Goal: Complete application form

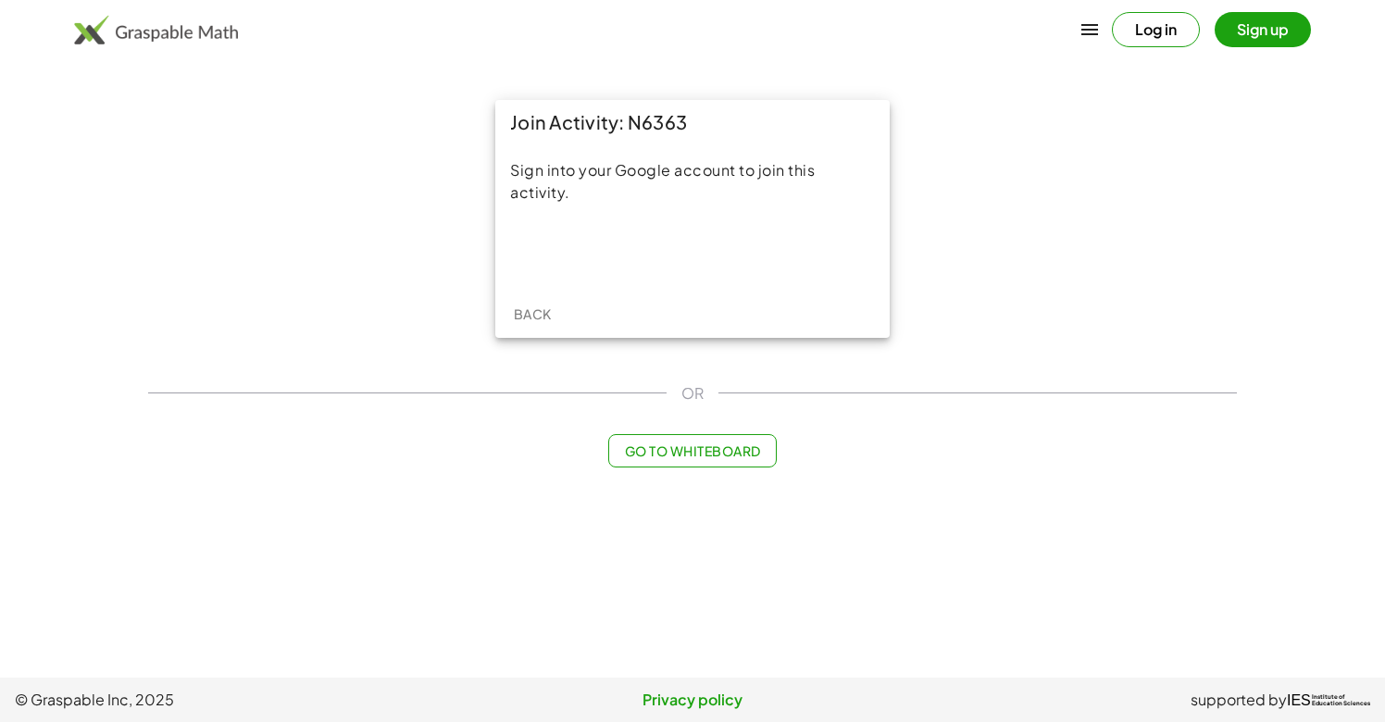
click at [727, 249] on div "Sign in with Google. Opens in new tab" at bounding box center [692, 251] width 170 height 41
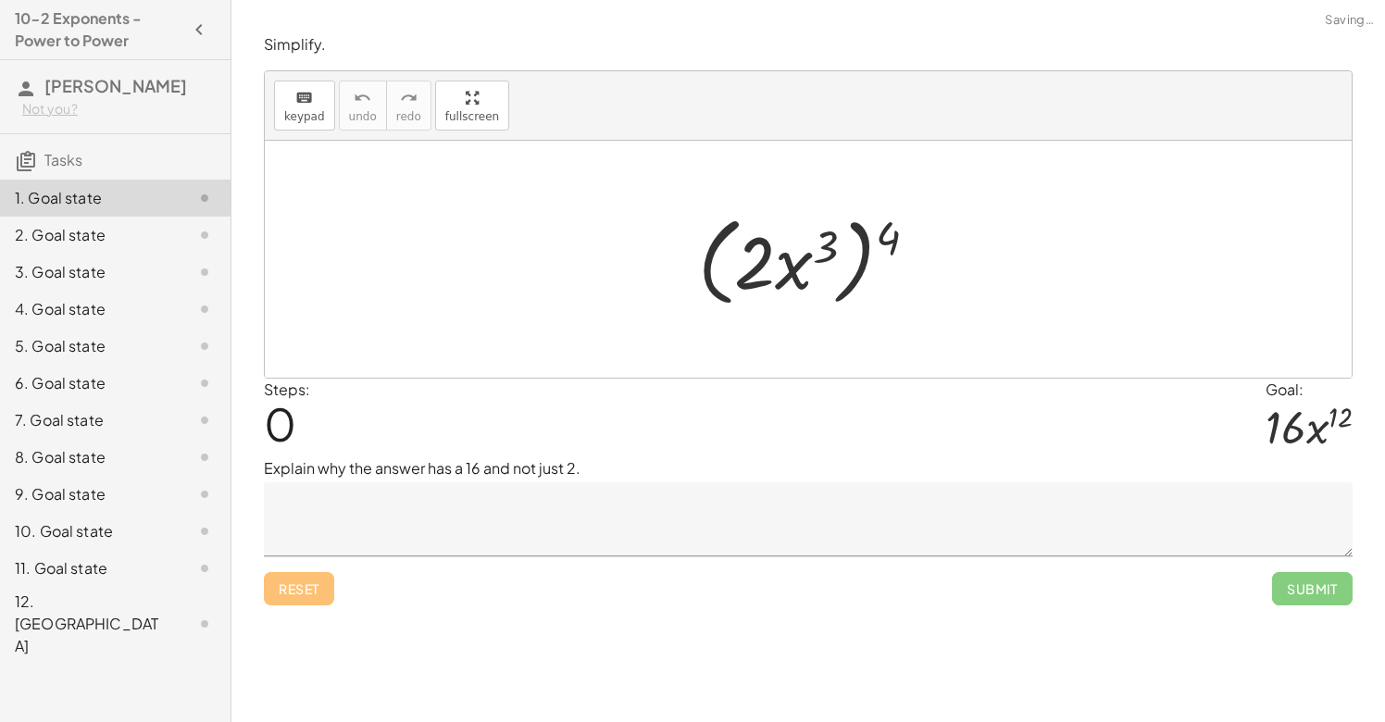
click at [758, 264] on div at bounding box center [815, 259] width 253 height 106
click at [801, 268] on div at bounding box center [815, 259] width 253 height 106
click at [823, 243] on div at bounding box center [815, 259] width 253 height 106
drag, startPoint x: 886, startPoint y: 234, endPoint x: 827, endPoint y: 243, distance: 59.8
click at [827, 243] on div at bounding box center [815, 259] width 253 height 106
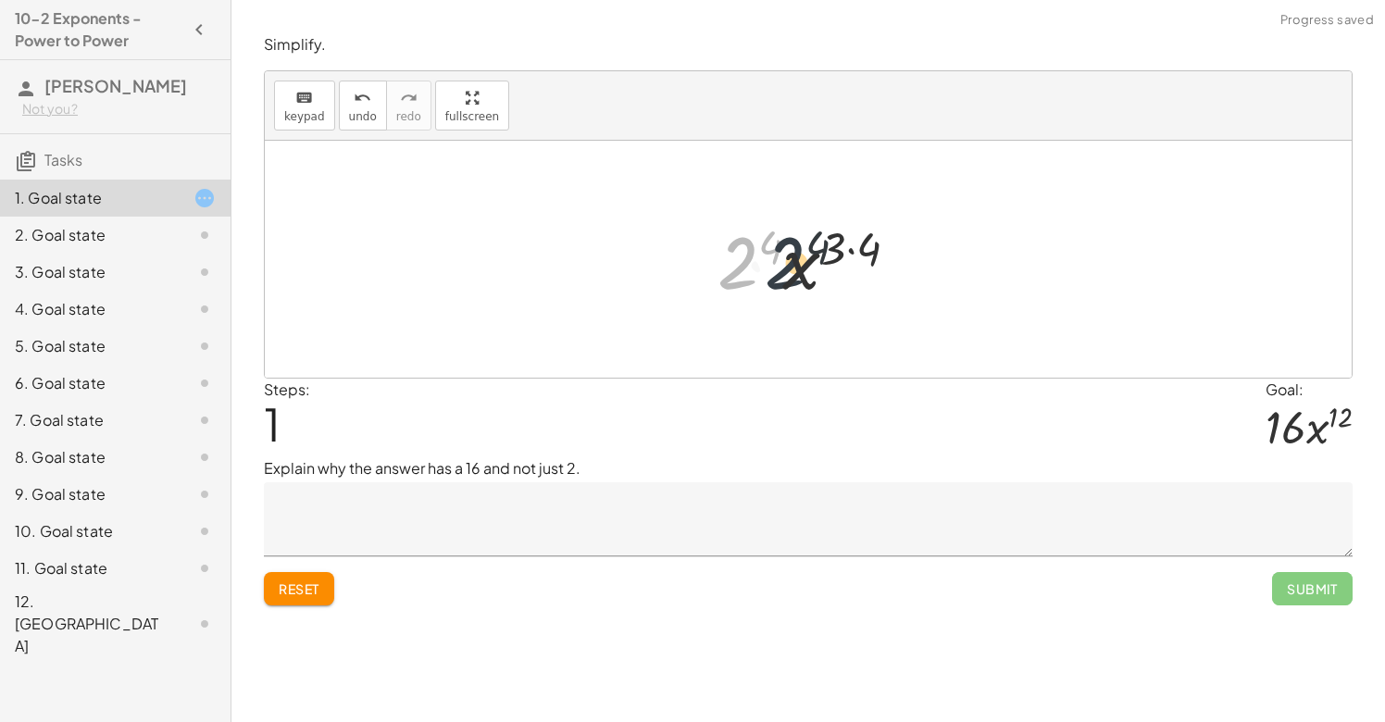
drag, startPoint x: 751, startPoint y: 277, endPoint x: 800, endPoint y: 276, distance: 49.1
click at [800, 277] on div at bounding box center [815, 259] width 215 height 95
drag, startPoint x: 864, startPoint y: 243, endPoint x: 846, endPoint y: 243, distance: 17.6
click at [846, 243] on div at bounding box center [815, 259] width 215 height 95
drag, startPoint x: 834, startPoint y: 251, endPoint x: 857, endPoint y: 251, distance: 23.1
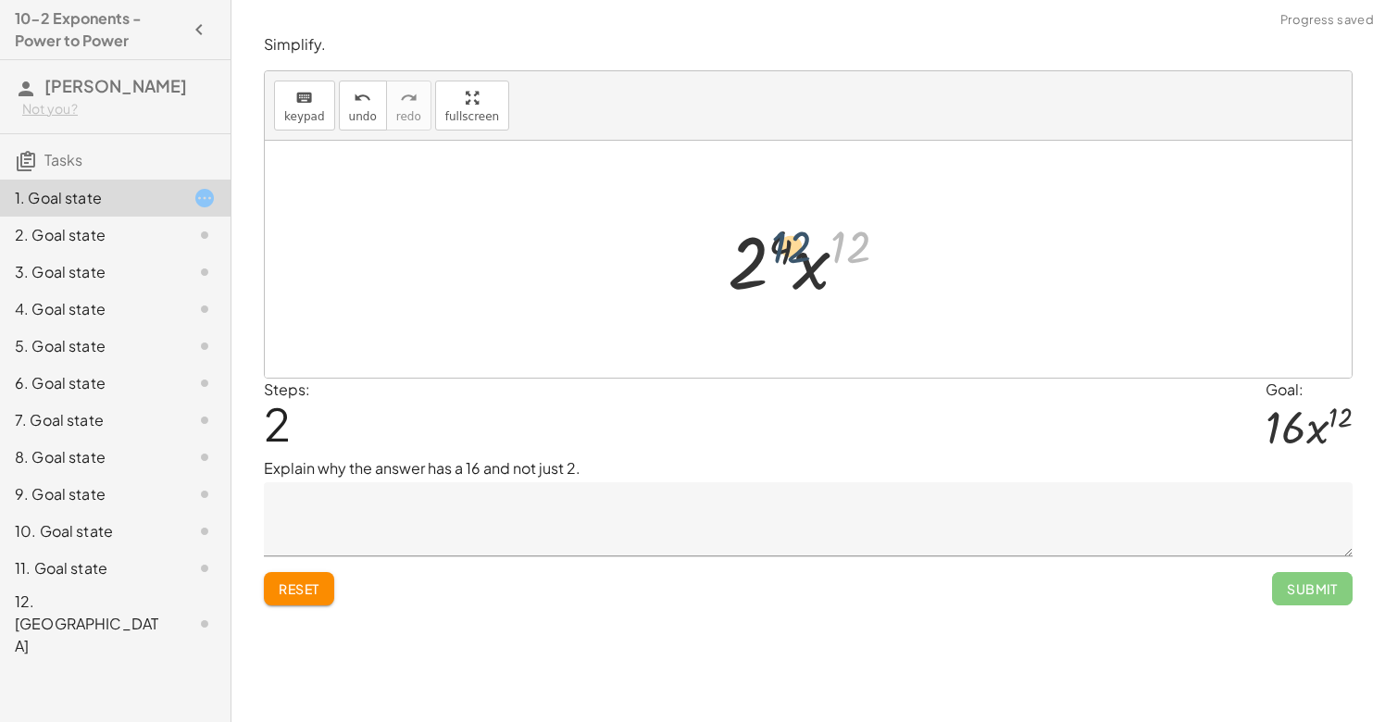
drag, startPoint x: 846, startPoint y: 244, endPoint x: 784, endPoint y: 244, distance: 62.0
click at [784, 244] on div at bounding box center [814, 259] width 193 height 95
click at [759, 272] on div at bounding box center [814, 259] width 193 height 95
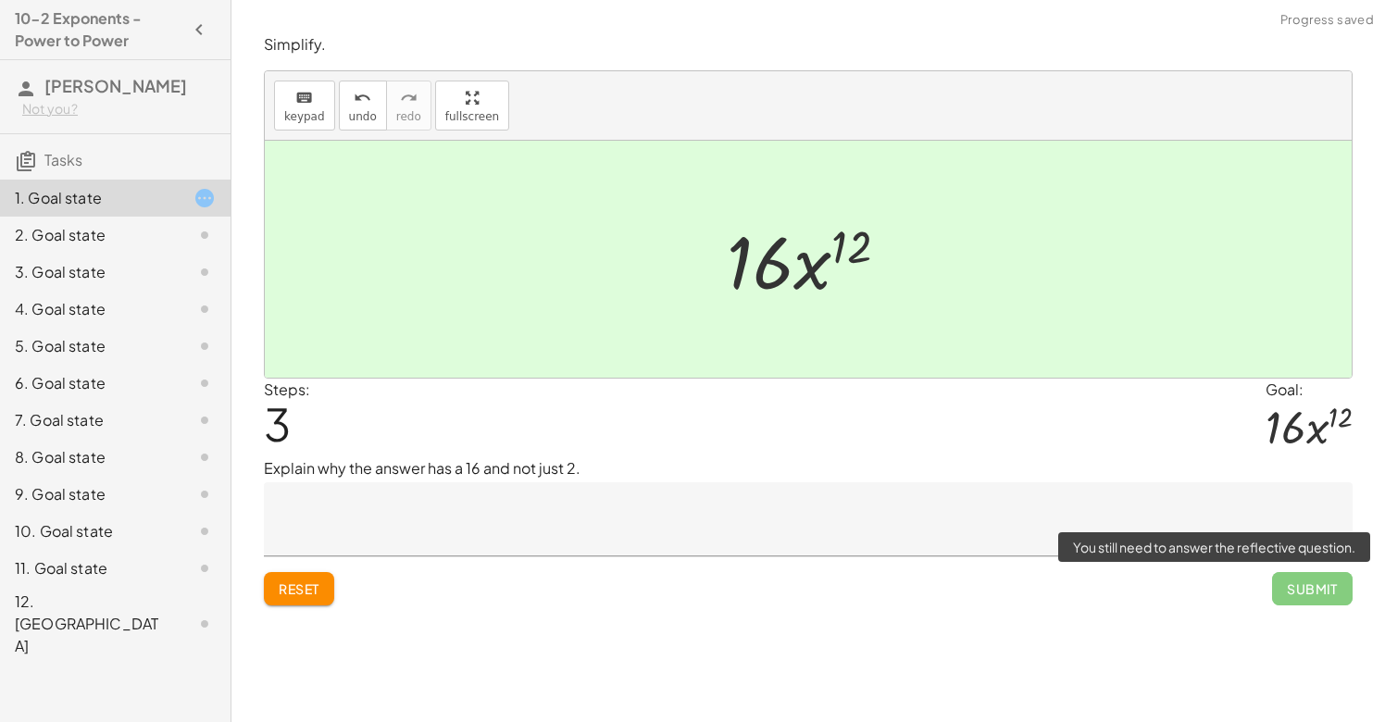
click at [1325, 587] on span "Submit" at bounding box center [1312, 588] width 81 height 33
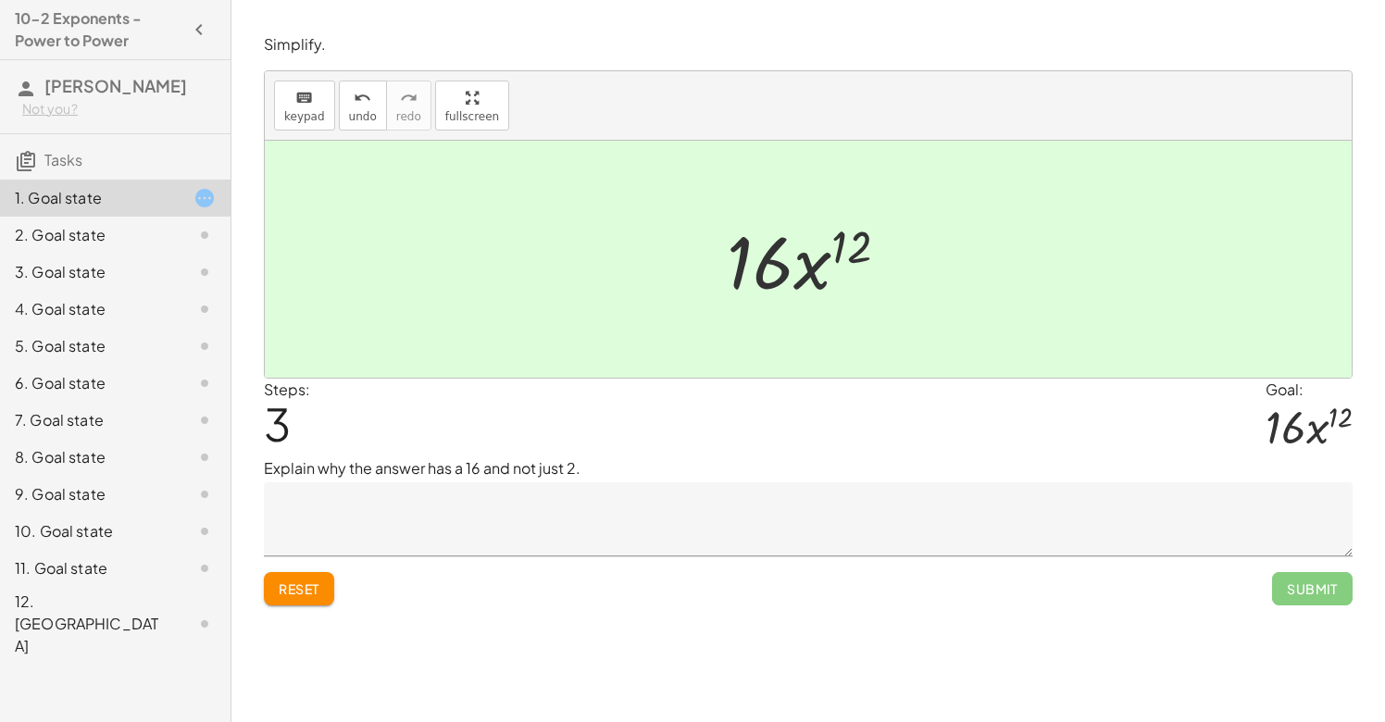
click at [944, 543] on textarea at bounding box center [808, 519] width 1089 height 74
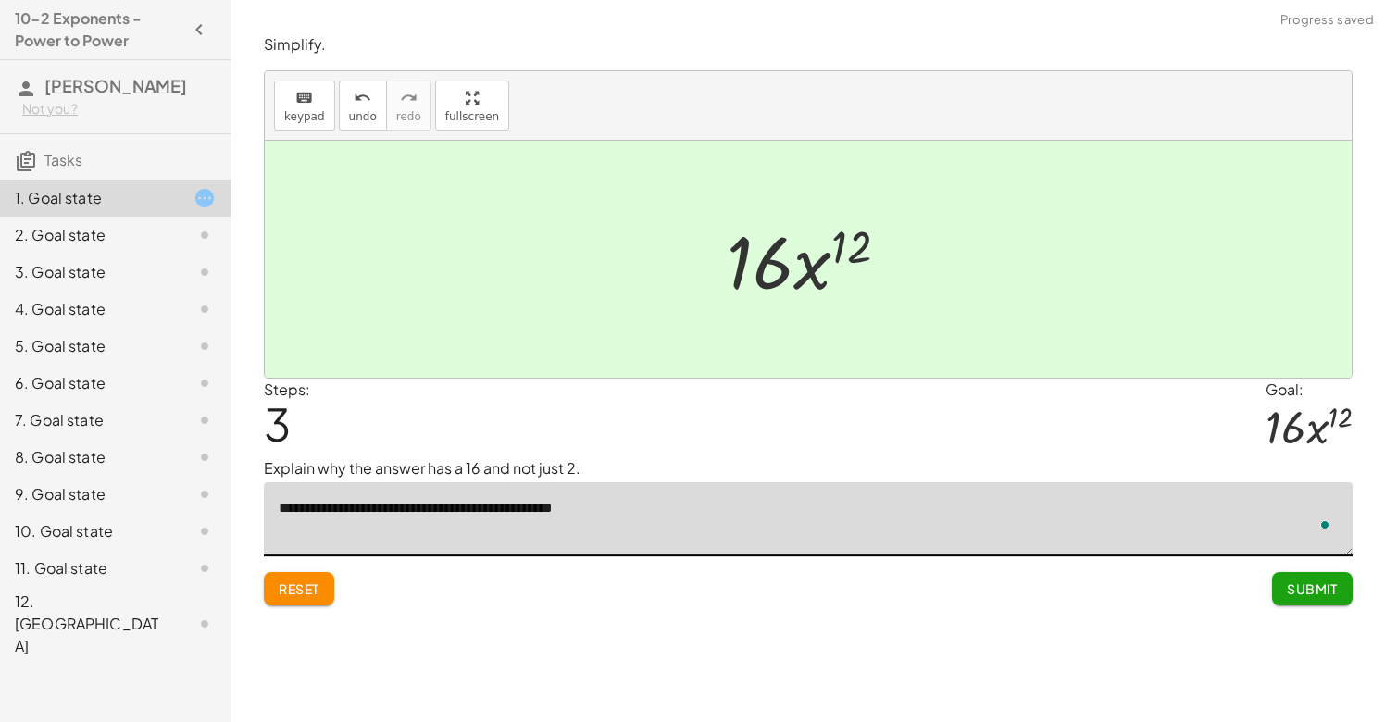
click at [651, 509] on textarea "**********" at bounding box center [808, 519] width 1089 height 74
type textarea "**********"
click at [1320, 593] on span "Submit" at bounding box center [1312, 588] width 51 height 17
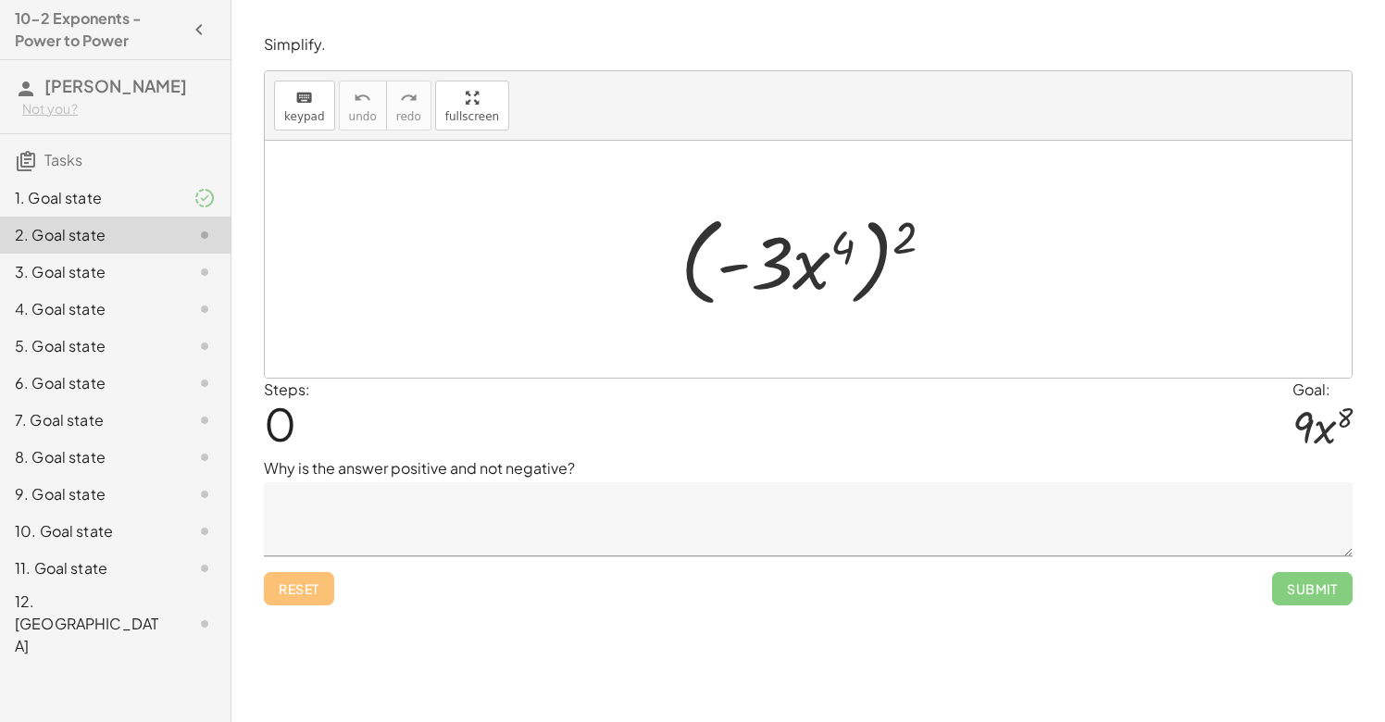
click at [771, 261] on div at bounding box center [814, 259] width 287 height 106
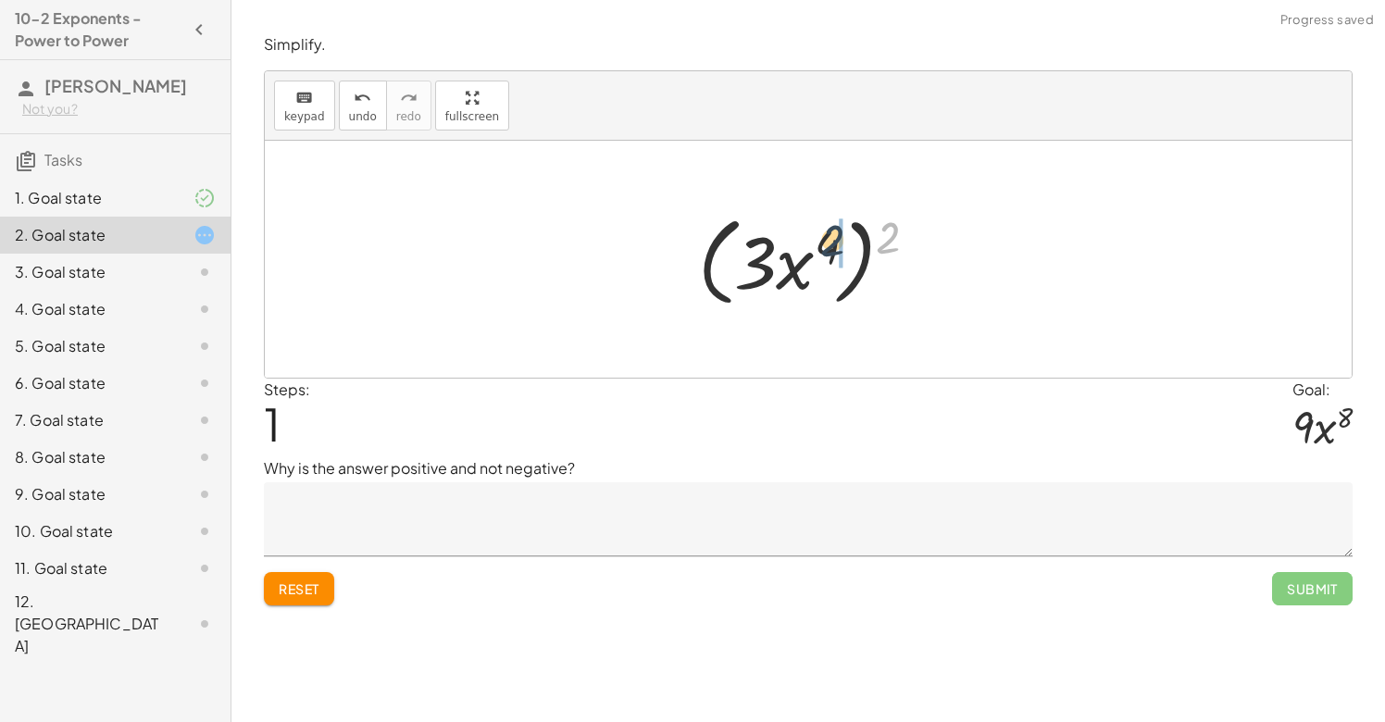
drag, startPoint x: 880, startPoint y: 242, endPoint x: 815, endPoint y: 245, distance: 65.8
click at [815, 245] on div at bounding box center [816, 259] width 254 height 106
click at [754, 266] on div at bounding box center [814, 259] width 215 height 95
click at [825, 253] on div at bounding box center [815, 259] width 184 height 95
click at [846, 248] on div at bounding box center [815, 259] width 184 height 95
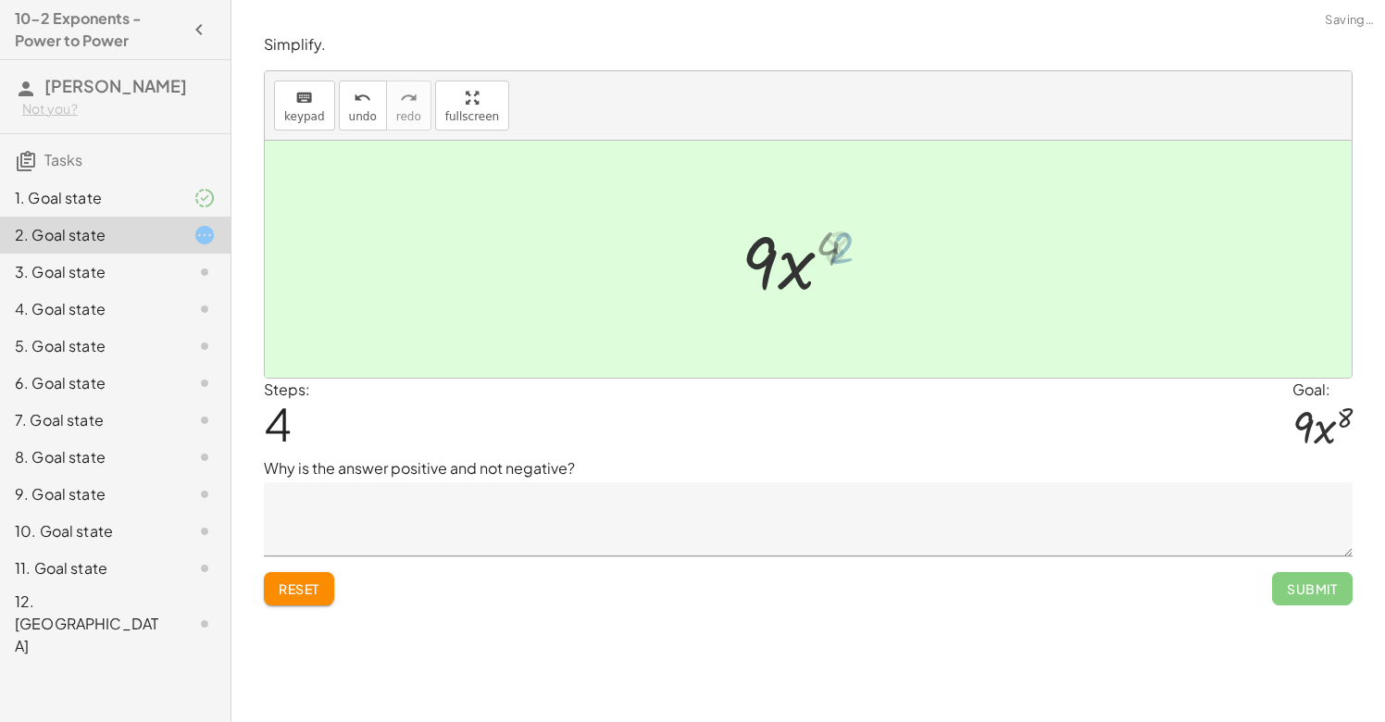
drag, startPoint x: 846, startPoint y: 248, endPoint x: 837, endPoint y: 245, distance: 9.7
click at [838, 247] on div at bounding box center [815, 259] width 152 height 95
click at [986, 482] on textarea at bounding box center [808, 519] width 1089 height 74
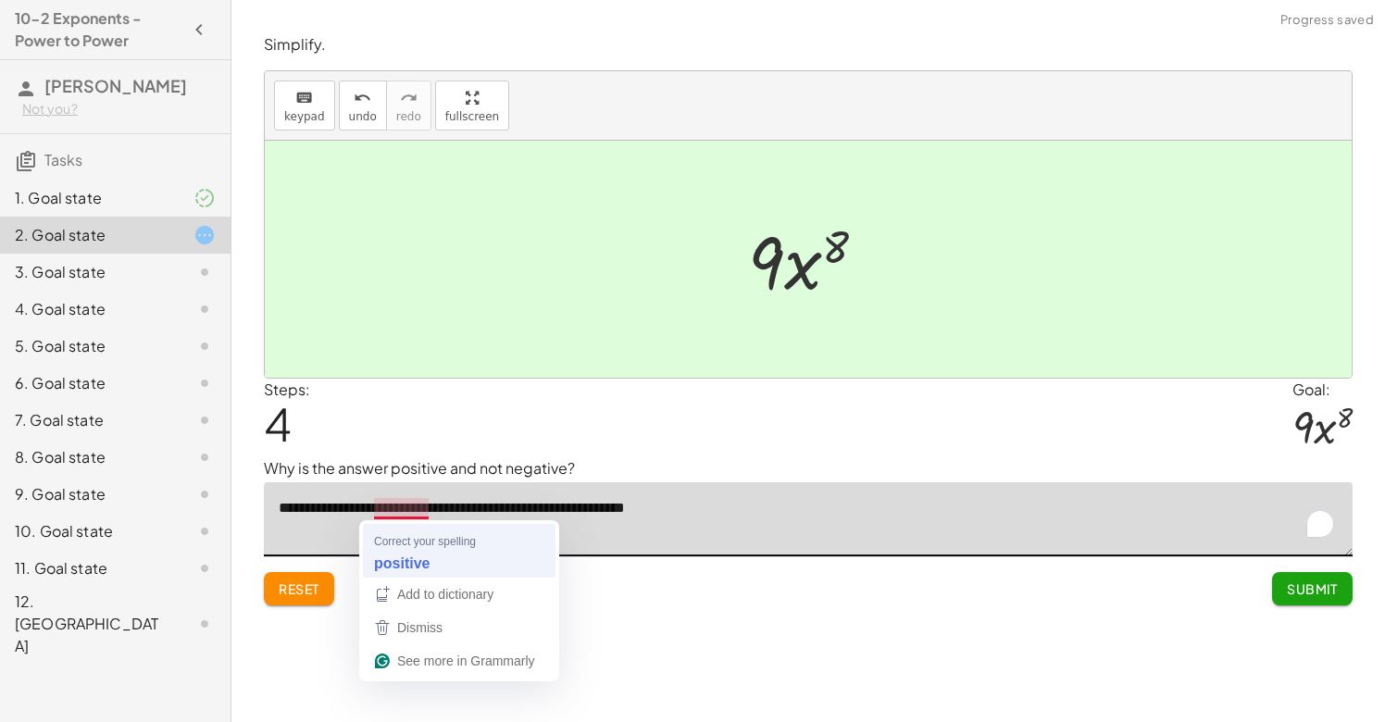
type textarea "**********"
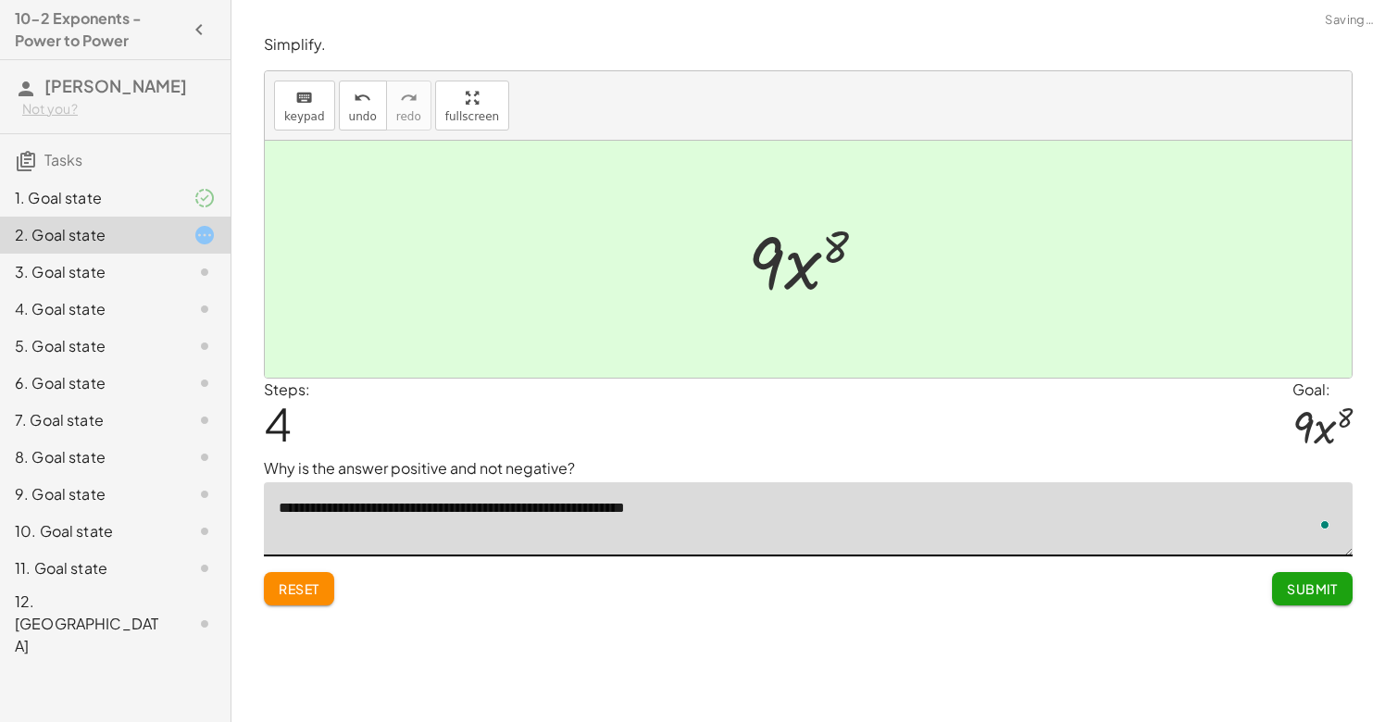
click at [805, 517] on textarea "**********" at bounding box center [808, 519] width 1089 height 74
click at [1330, 585] on span "Submit" at bounding box center [1312, 588] width 51 height 17
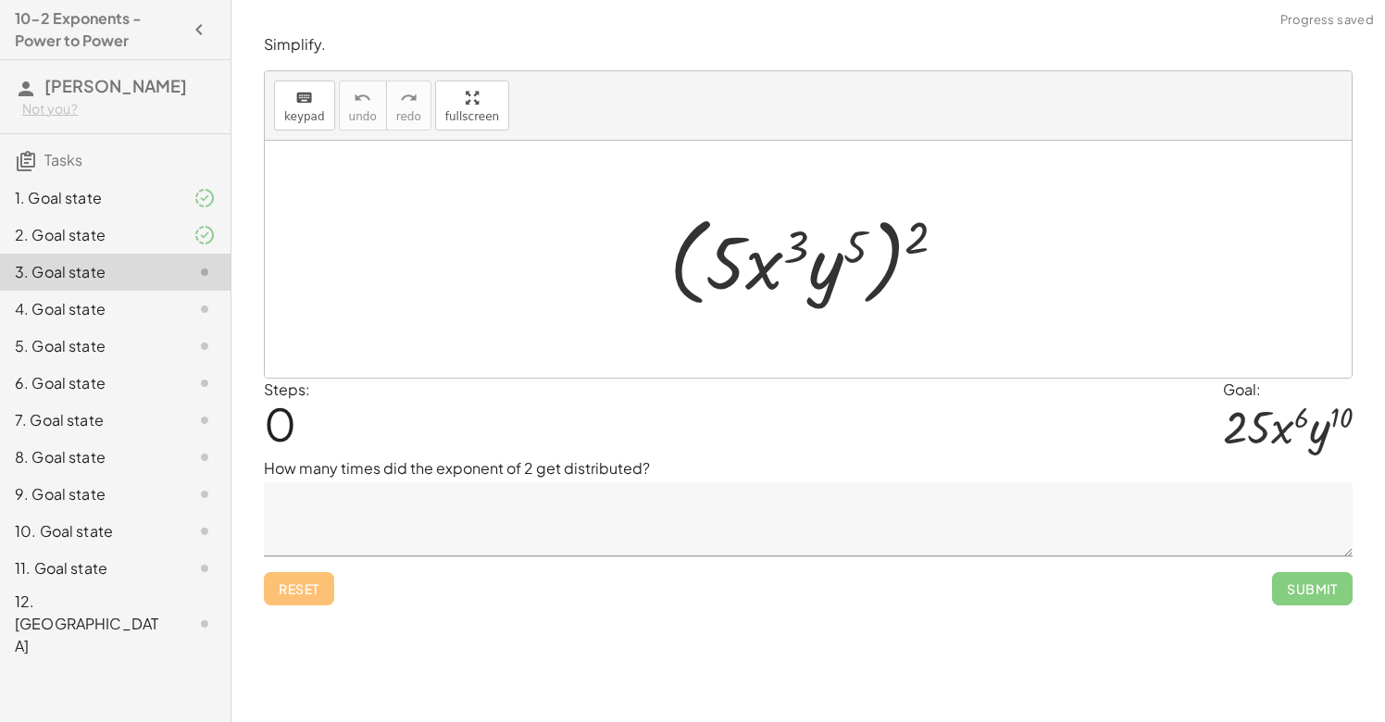
click at [739, 262] on div at bounding box center [815, 259] width 310 height 106
drag, startPoint x: 827, startPoint y: 273, endPoint x: 763, endPoint y: 269, distance: 64.0
click at [763, 269] on div at bounding box center [815, 259] width 310 height 106
drag, startPoint x: 790, startPoint y: 247, endPoint x: 846, endPoint y: 248, distance: 56.5
click at [846, 248] on div at bounding box center [815, 259] width 310 height 106
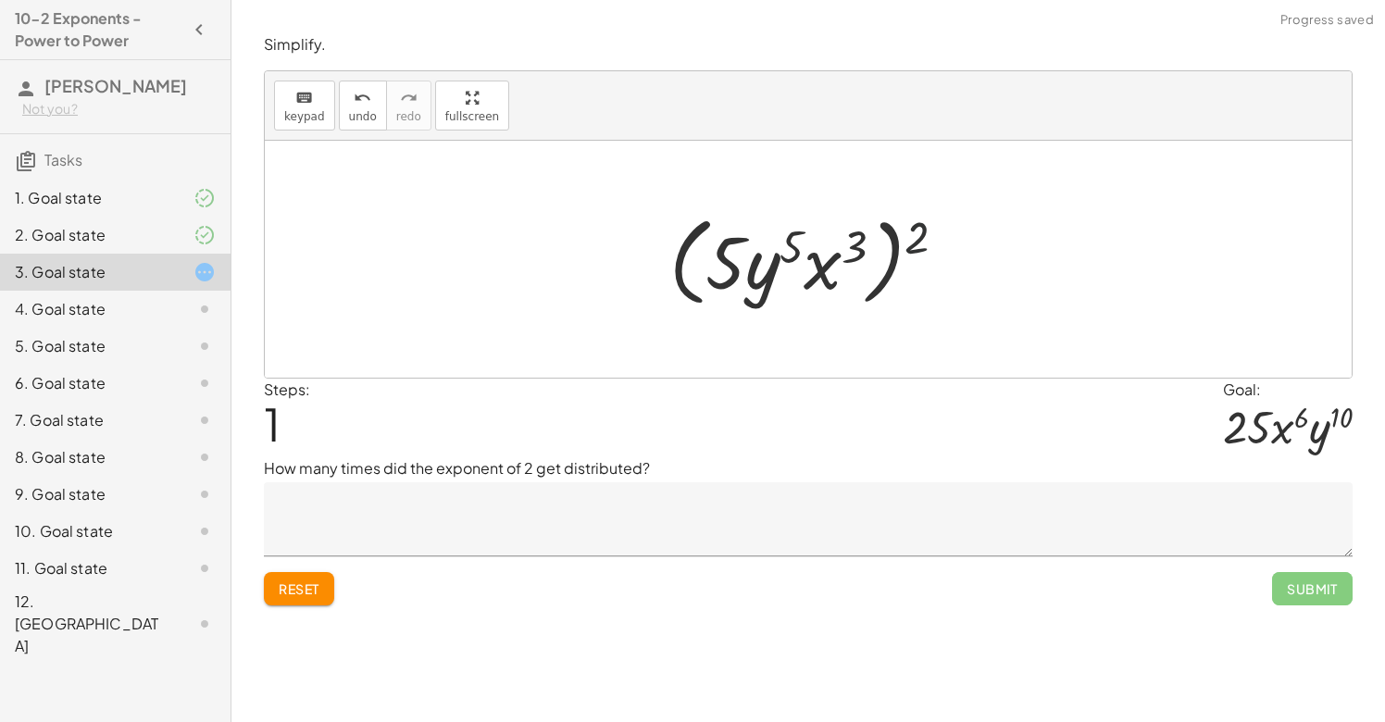
click at [916, 245] on div at bounding box center [815, 259] width 310 height 106
drag, startPoint x: 905, startPoint y: 245, endPoint x: 882, endPoint y: 245, distance: 23.1
click at [882, 245] on div at bounding box center [815, 259] width 310 height 106
drag, startPoint x: 868, startPoint y: 245, endPoint x: 830, endPoint y: 254, distance: 39.8
click at [830, 254] on div at bounding box center [815, 259] width 310 height 106
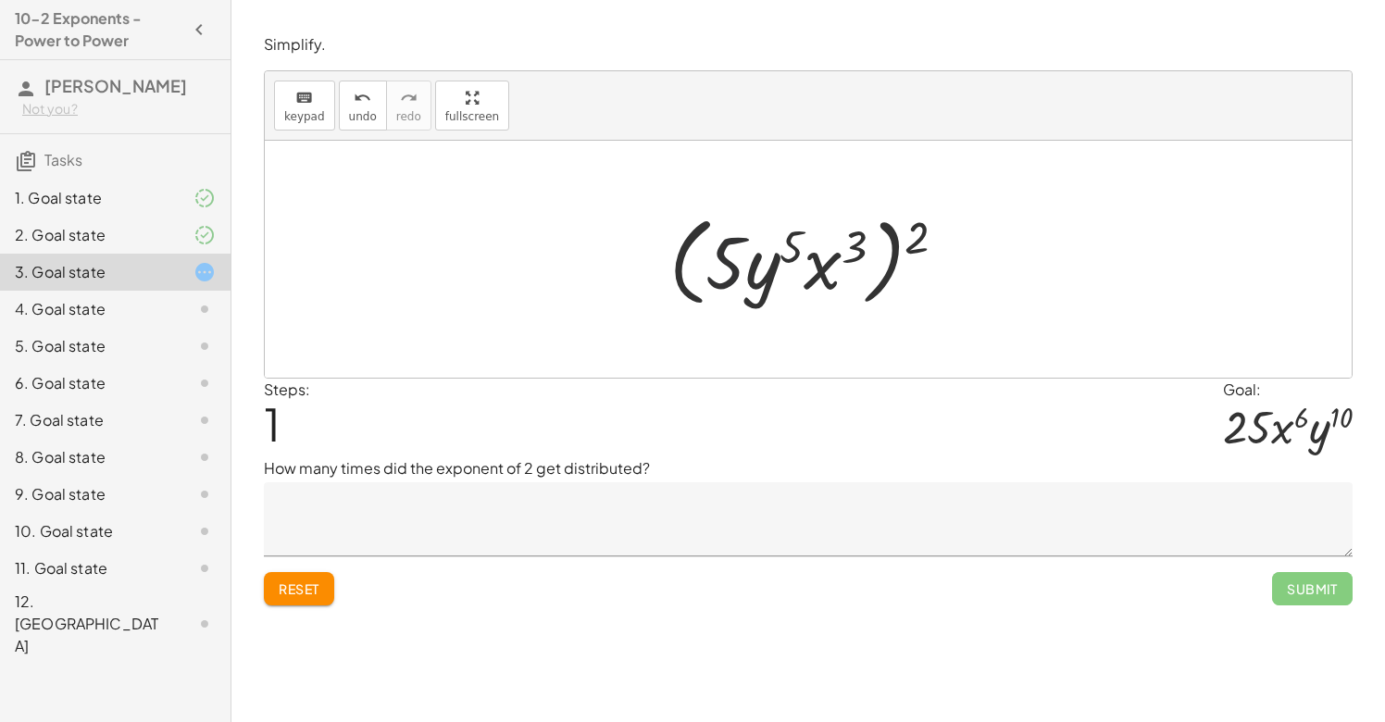
click at [729, 257] on div at bounding box center [815, 259] width 310 height 106
drag, startPoint x: 915, startPoint y: 237, endPoint x: 849, endPoint y: 244, distance: 66.1
click at [849, 244] on div at bounding box center [815, 259] width 310 height 106
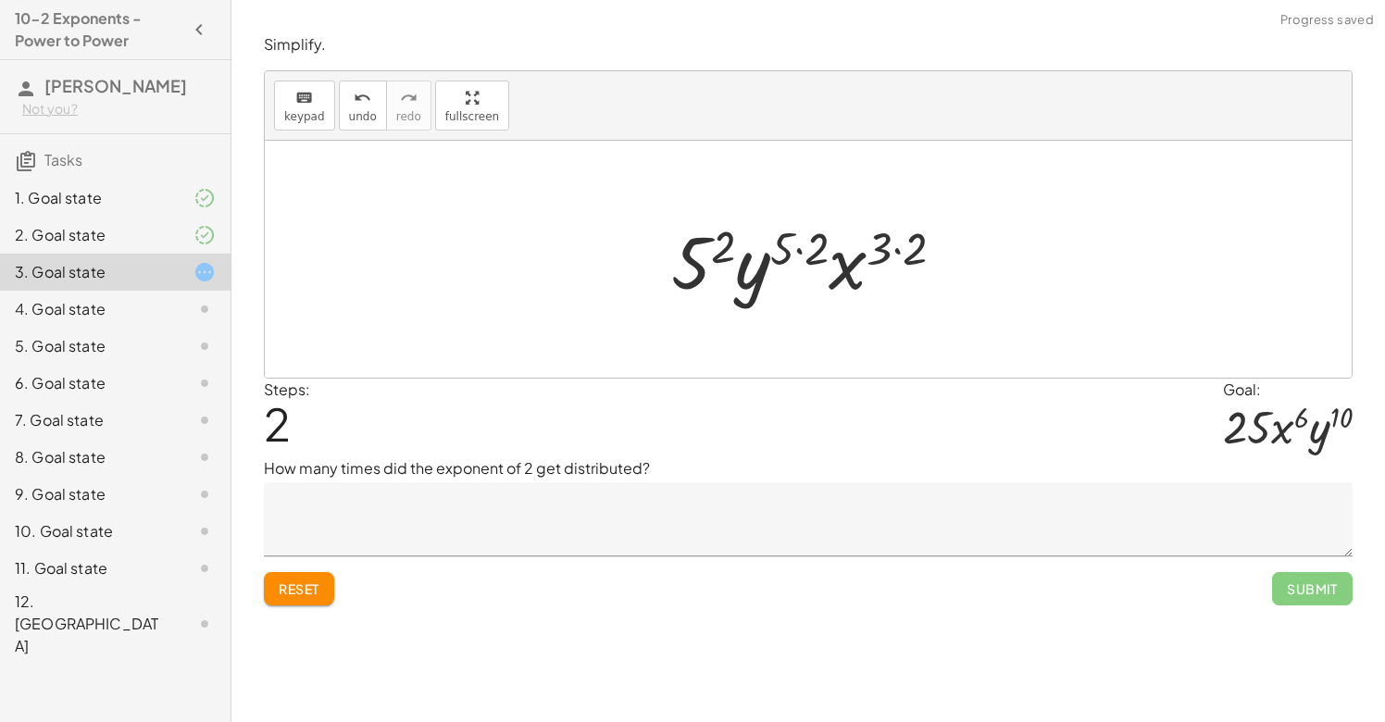
click at [696, 258] on div at bounding box center [815, 259] width 307 height 95
click at [767, 279] on div at bounding box center [815, 259] width 323 height 95
click at [870, 270] on div at bounding box center [815, 259] width 323 height 95
click at [855, 270] on div at bounding box center [815, 259] width 323 height 95
click at [921, 255] on div at bounding box center [815, 259] width 323 height 95
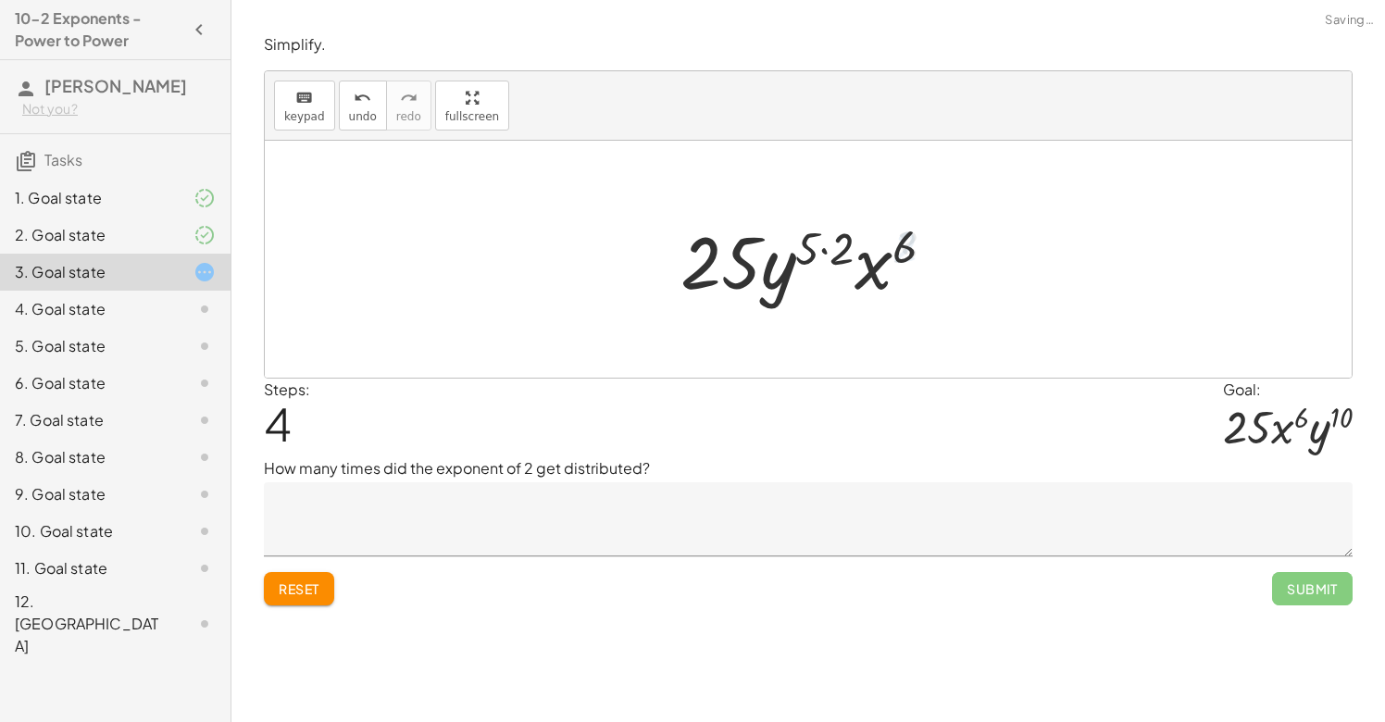
click at [828, 252] on div at bounding box center [815, 259] width 288 height 95
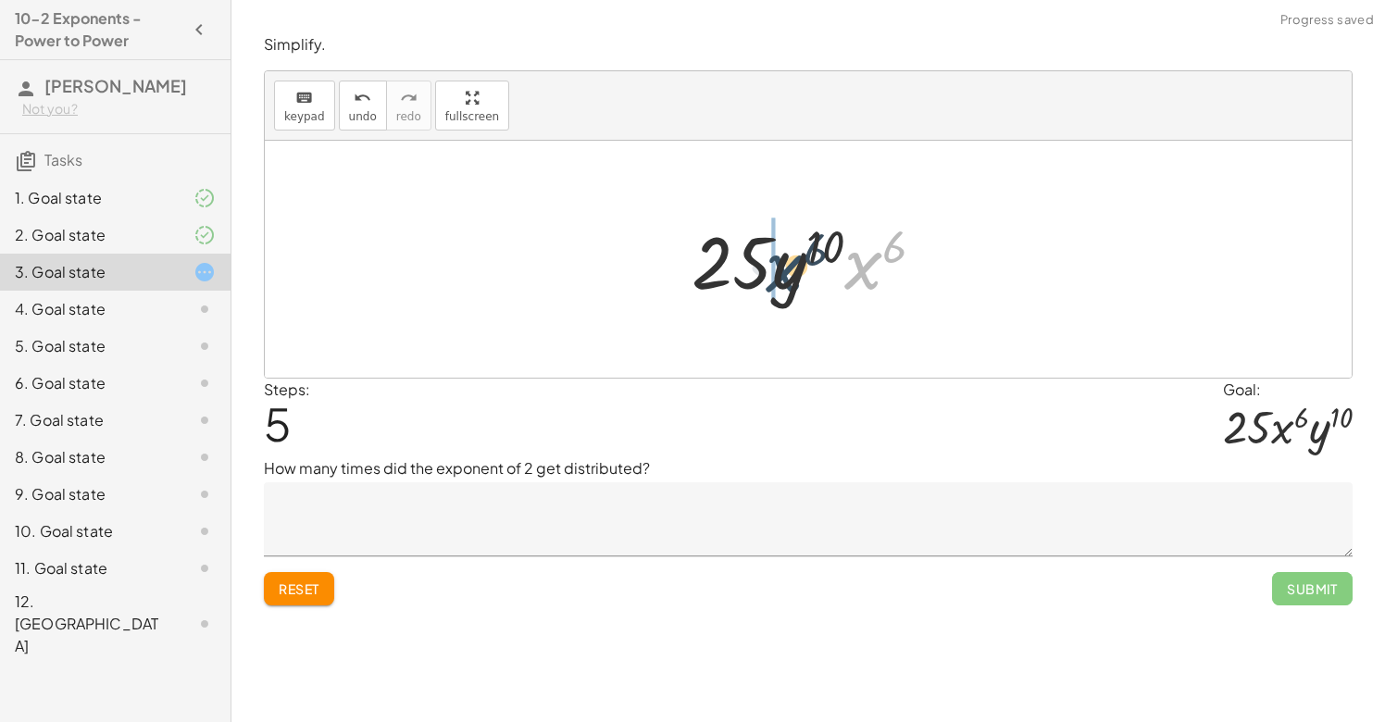
drag, startPoint x: 876, startPoint y: 267, endPoint x: 781, endPoint y: 269, distance: 94.5
click at [781, 269] on div at bounding box center [815, 259] width 267 height 95
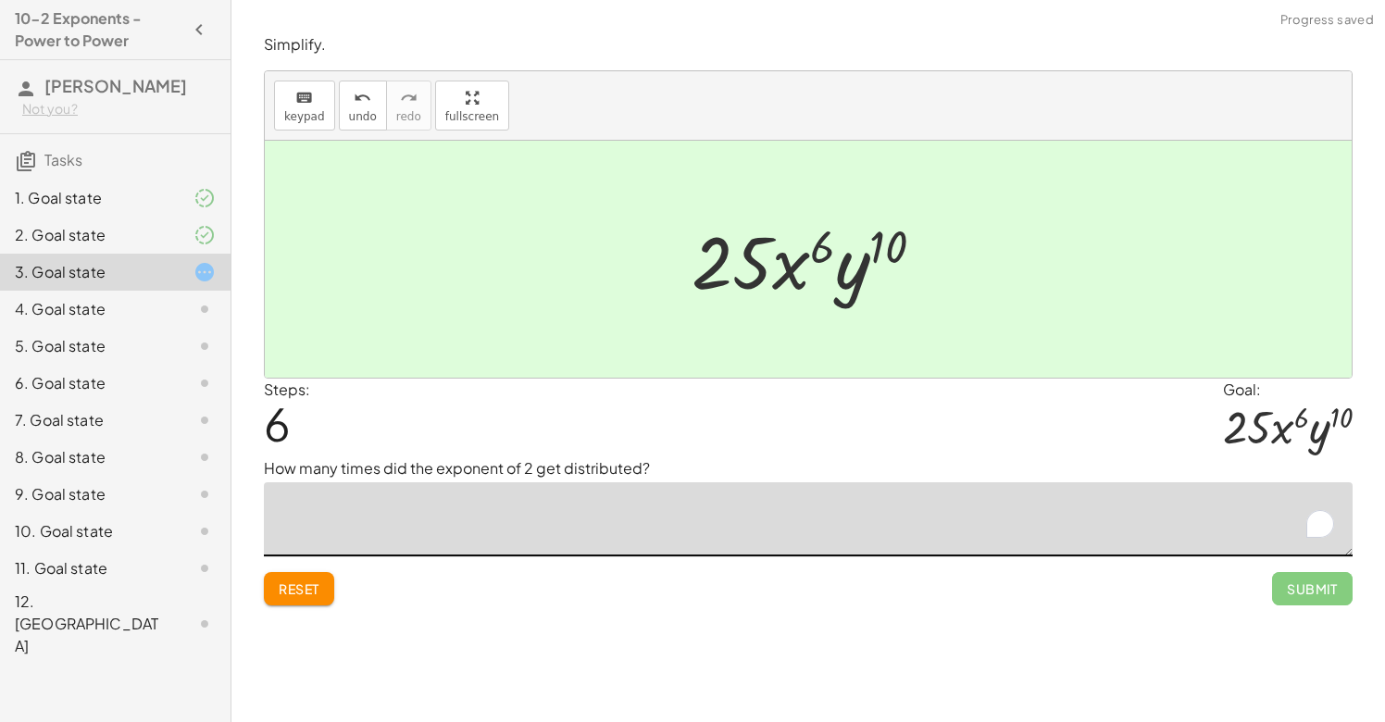
click at [589, 514] on textarea "To enrich screen reader interactions, please activate Accessibility in Grammarl…" at bounding box center [808, 519] width 1089 height 74
type textarea "**********"
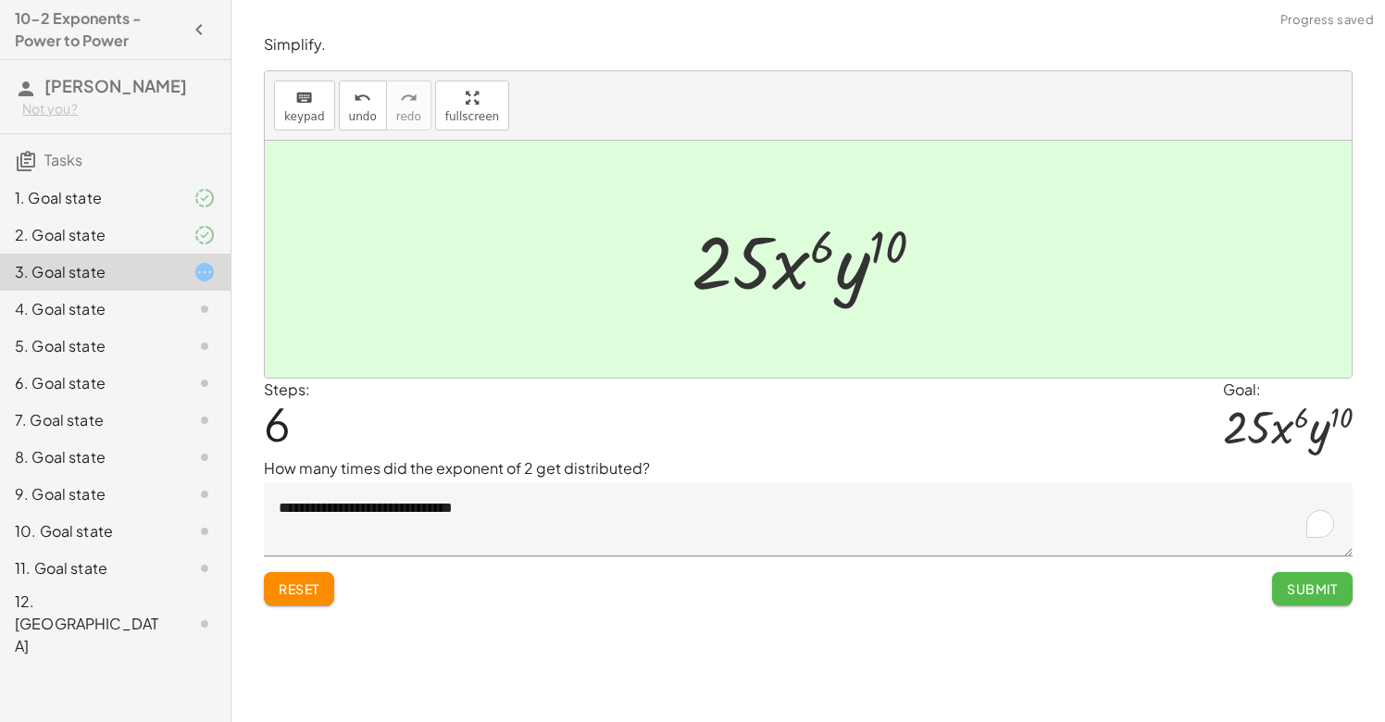
click at [1323, 589] on span "Submit" at bounding box center [1312, 588] width 51 height 17
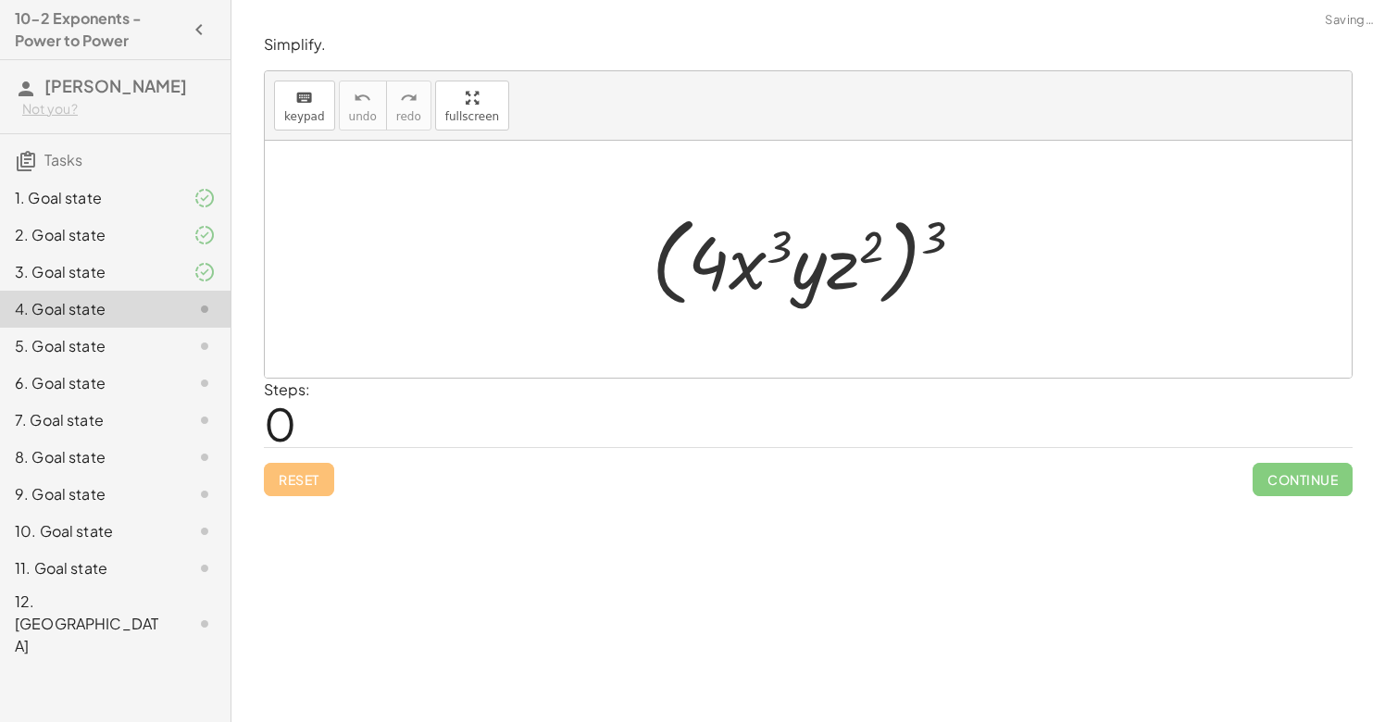
click at [723, 265] on div at bounding box center [815, 259] width 345 height 106
drag, startPoint x: 933, startPoint y: 234, endPoint x: 865, endPoint y: 240, distance: 68.7
click at [865, 240] on div at bounding box center [815, 259] width 345 height 106
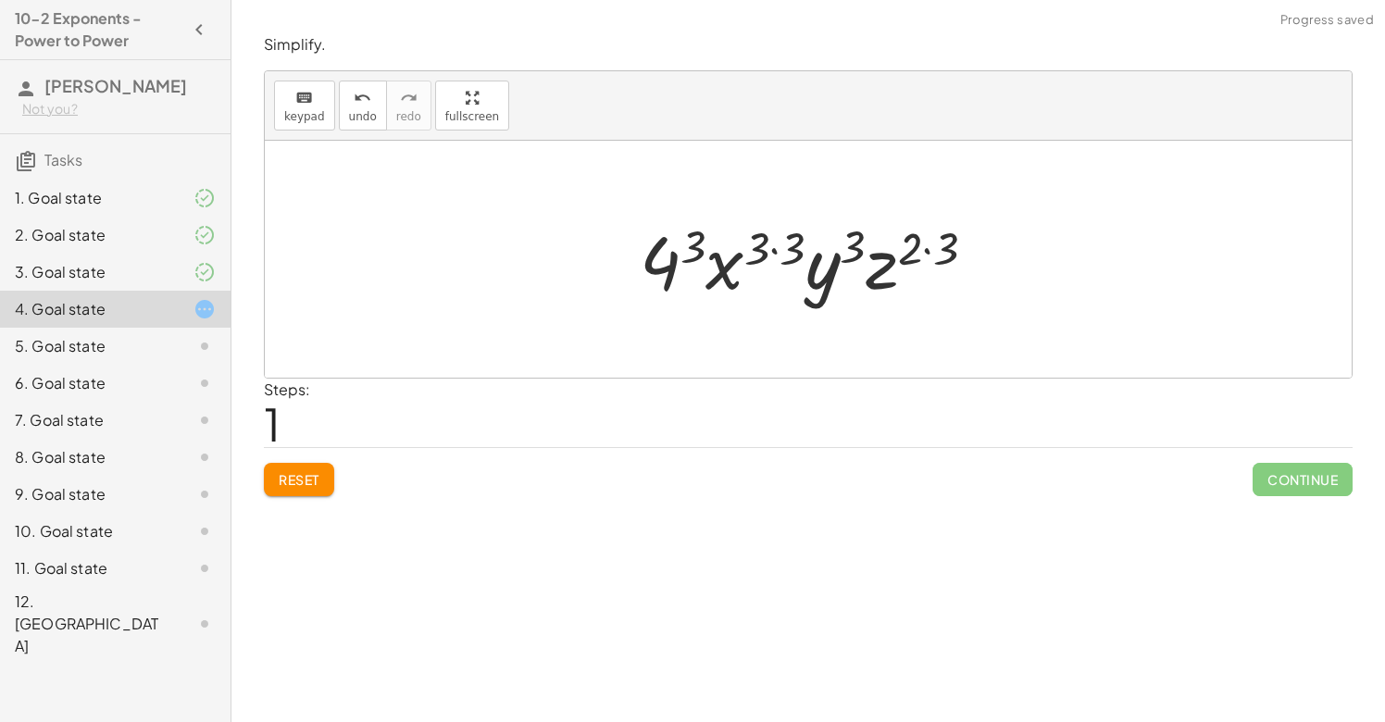
click at [776, 250] on div at bounding box center [814, 259] width 369 height 95
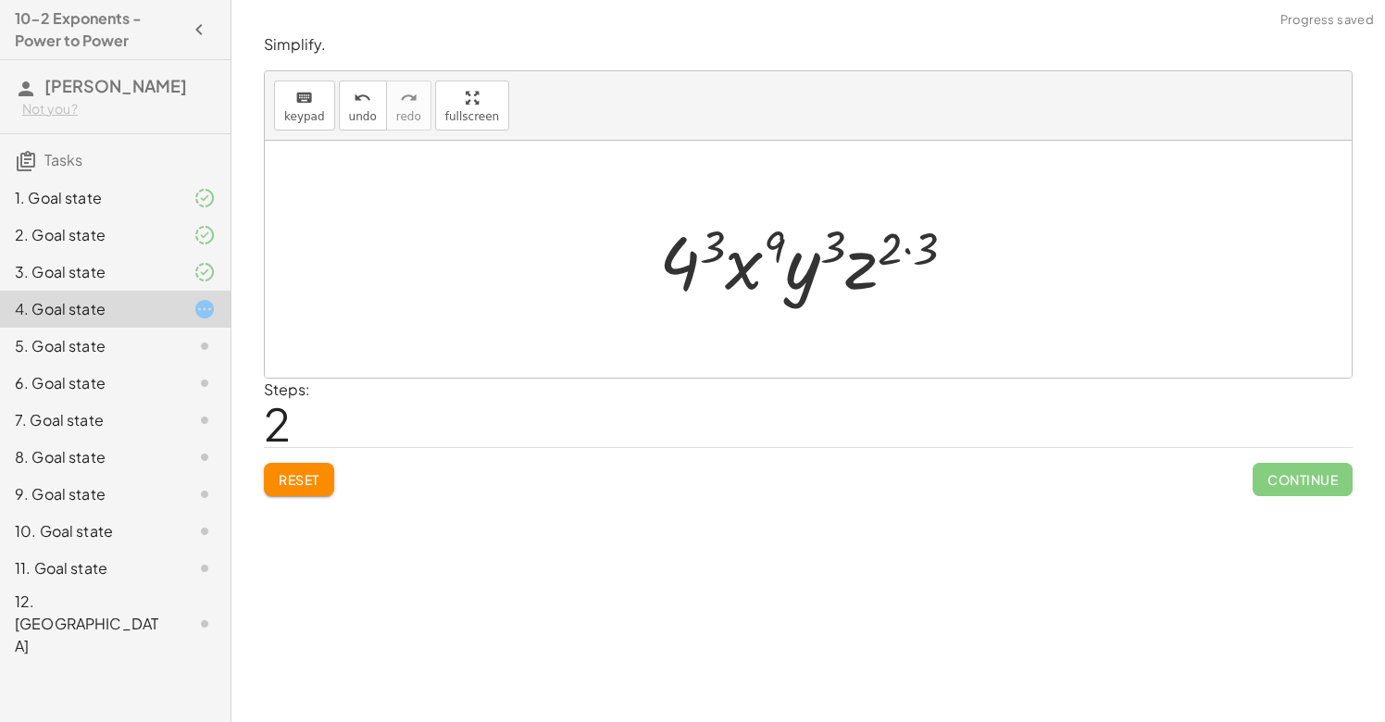
click at [909, 250] on div at bounding box center [815, 259] width 330 height 95
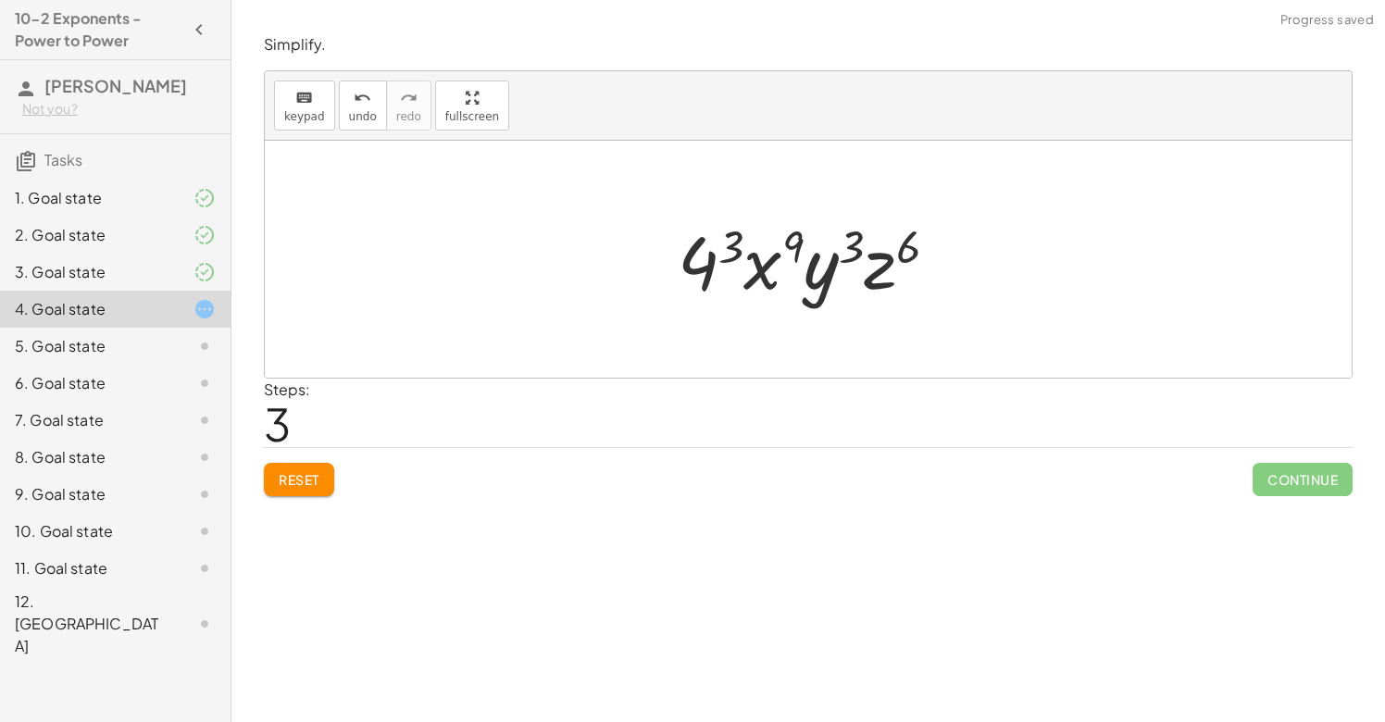
click at [707, 261] on div at bounding box center [815, 259] width 294 height 95
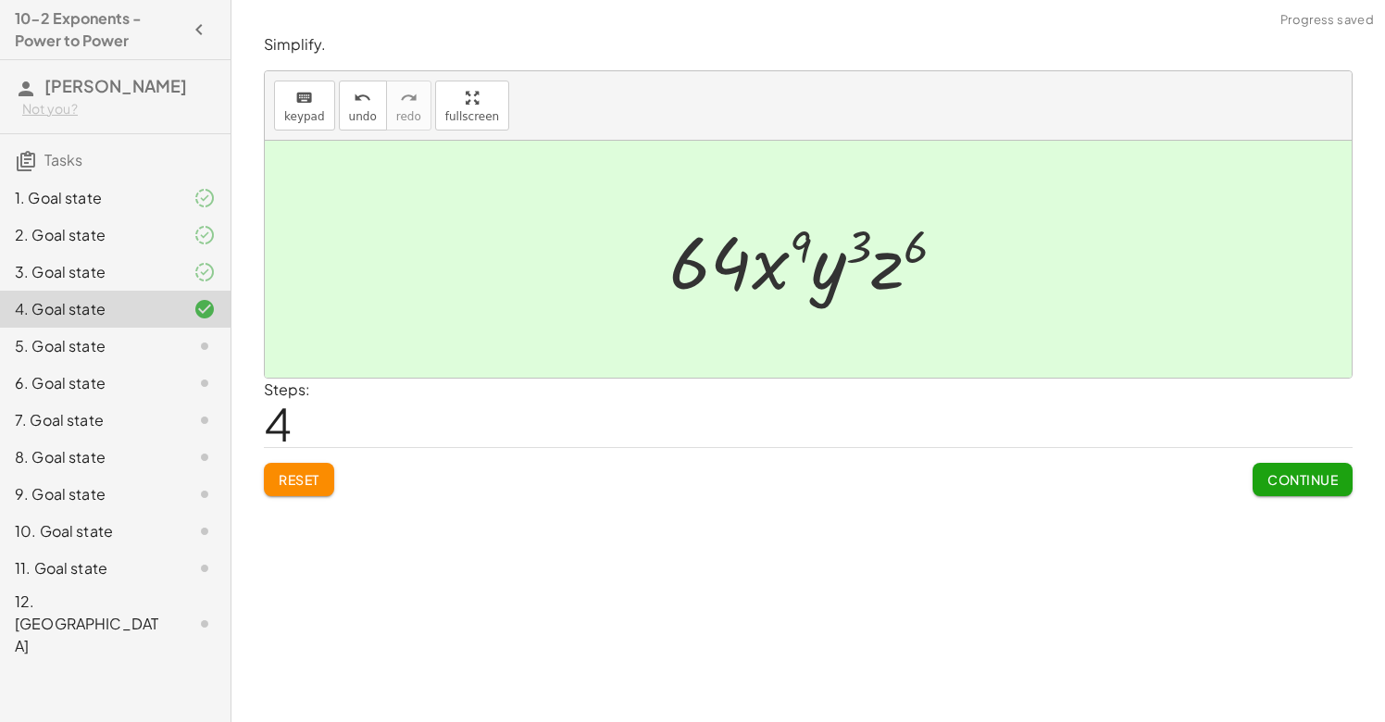
click at [1336, 474] on span "Continue" at bounding box center [1302, 479] width 70 height 17
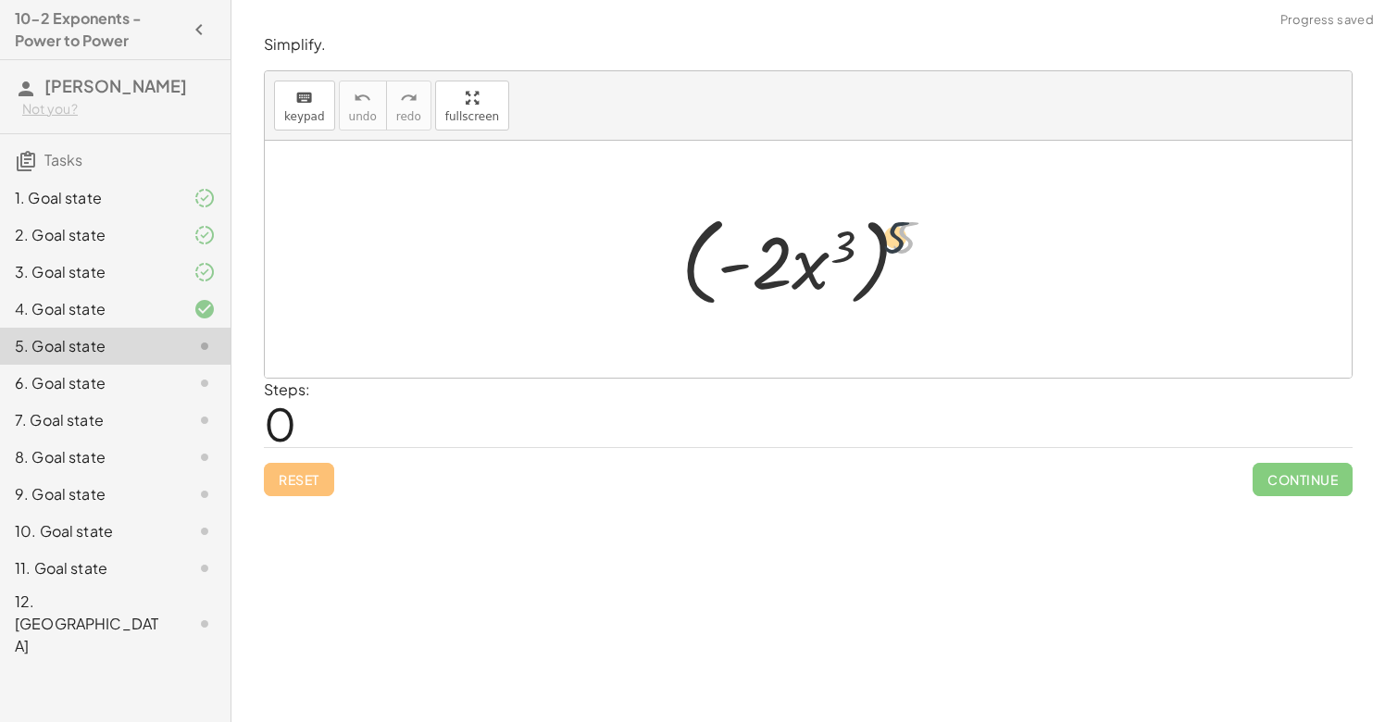
drag, startPoint x: 904, startPoint y: 237, endPoint x: 845, endPoint y: 242, distance: 58.5
click at [845, 242] on div at bounding box center [815, 259] width 286 height 106
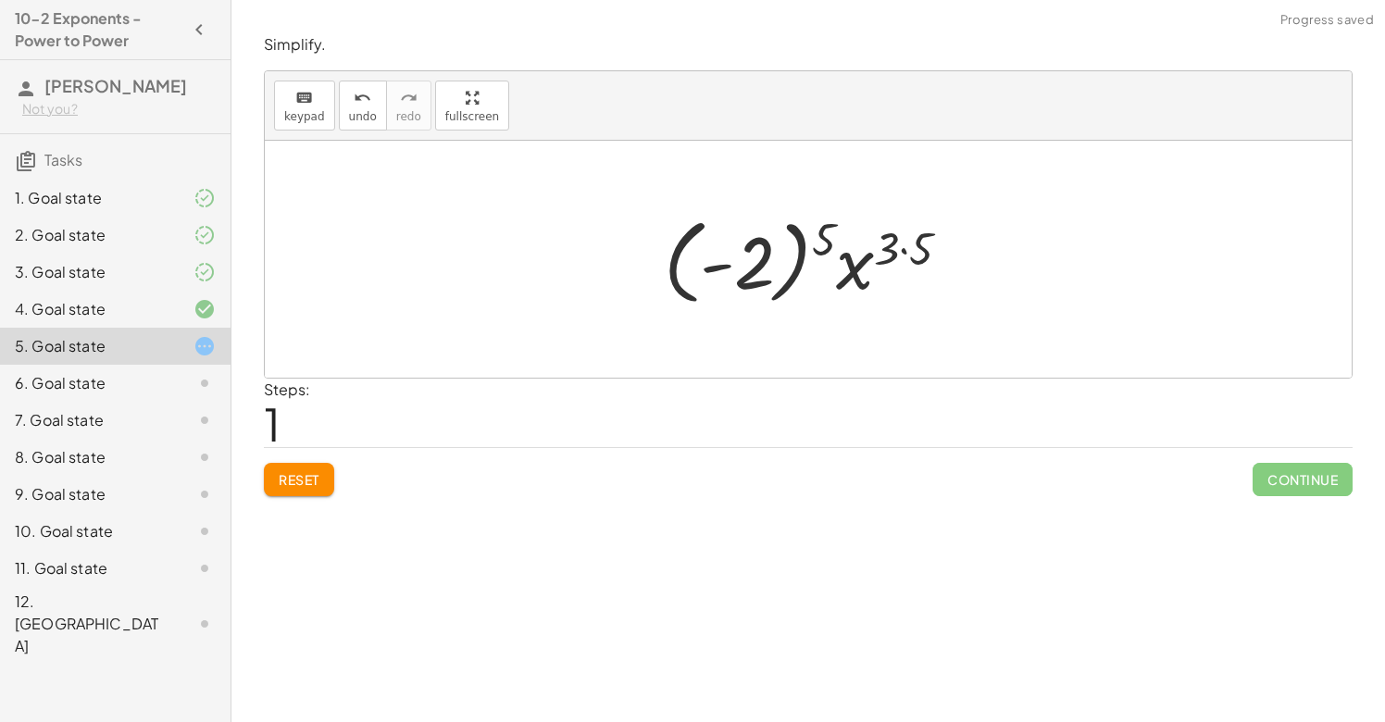
click at [907, 248] on div at bounding box center [815, 259] width 320 height 103
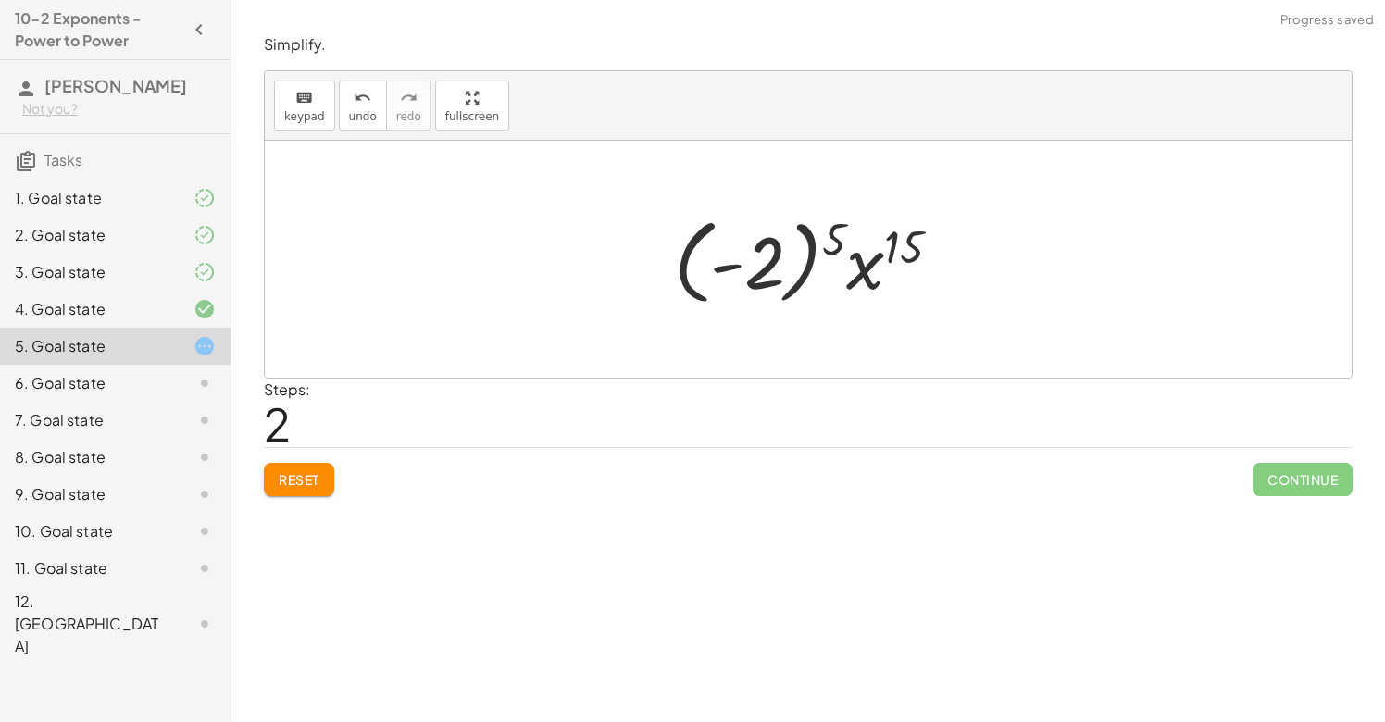
click at [827, 243] on div at bounding box center [815, 259] width 300 height 103
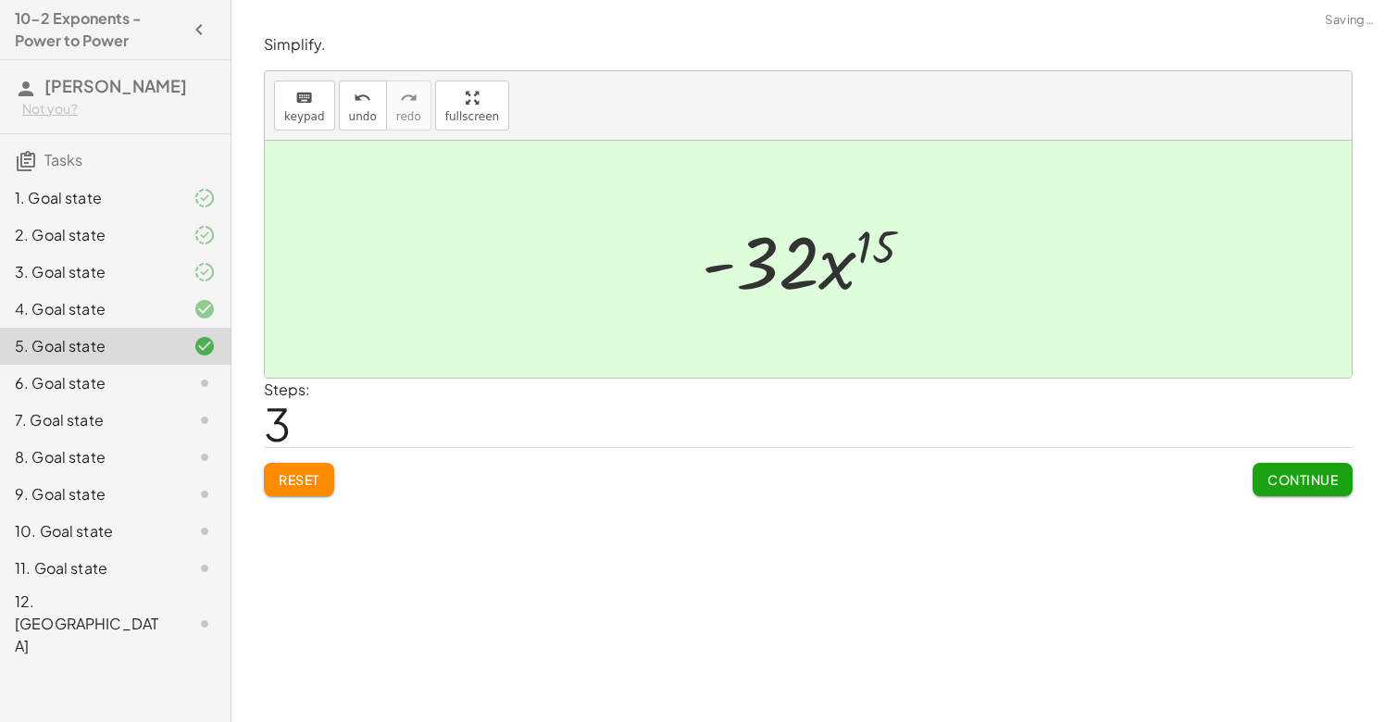
click at [1332, 475] on span "Continue" at bounding box center [1302, 479] width 70 height 17
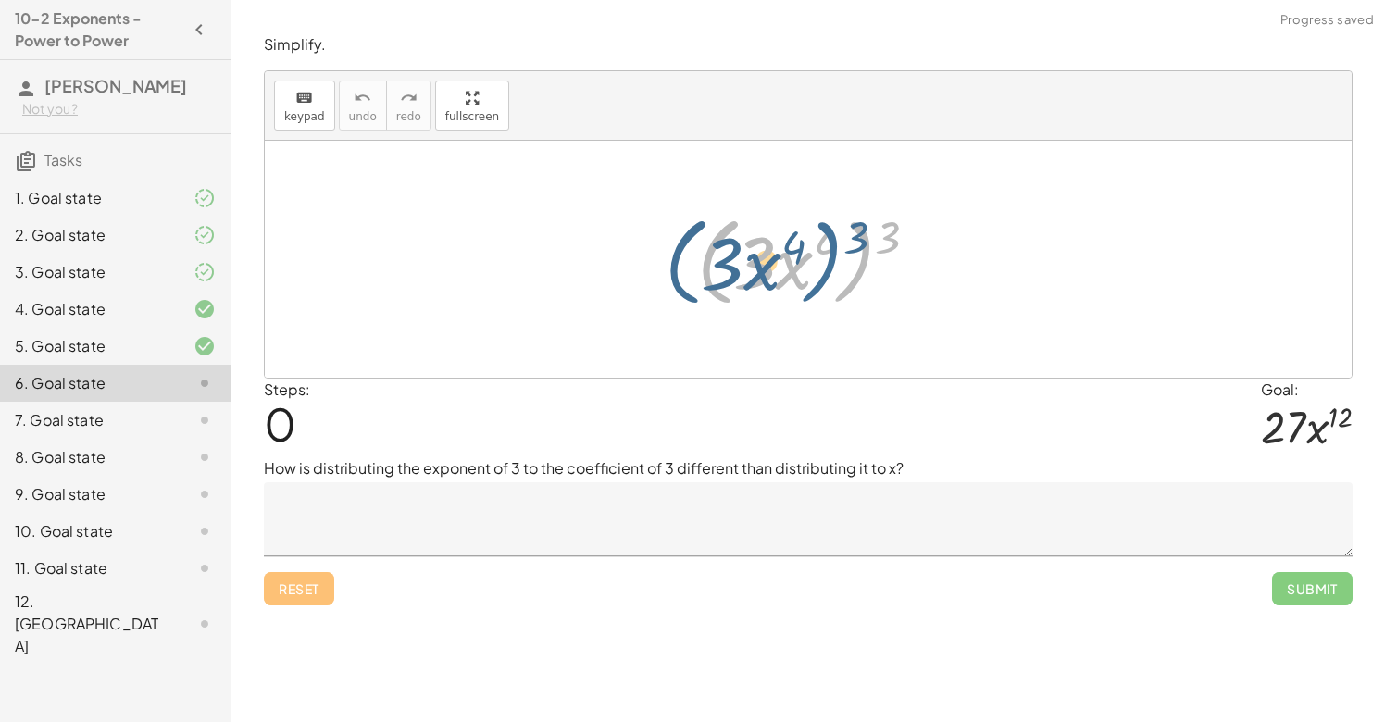
drag, startPoint x: 875, startPoint y: 241, endPoint x: 866, endPoint y: 234, distance: 11.3
click at [866, 234] on div at bounding box center [815, 259] width 255 height 106
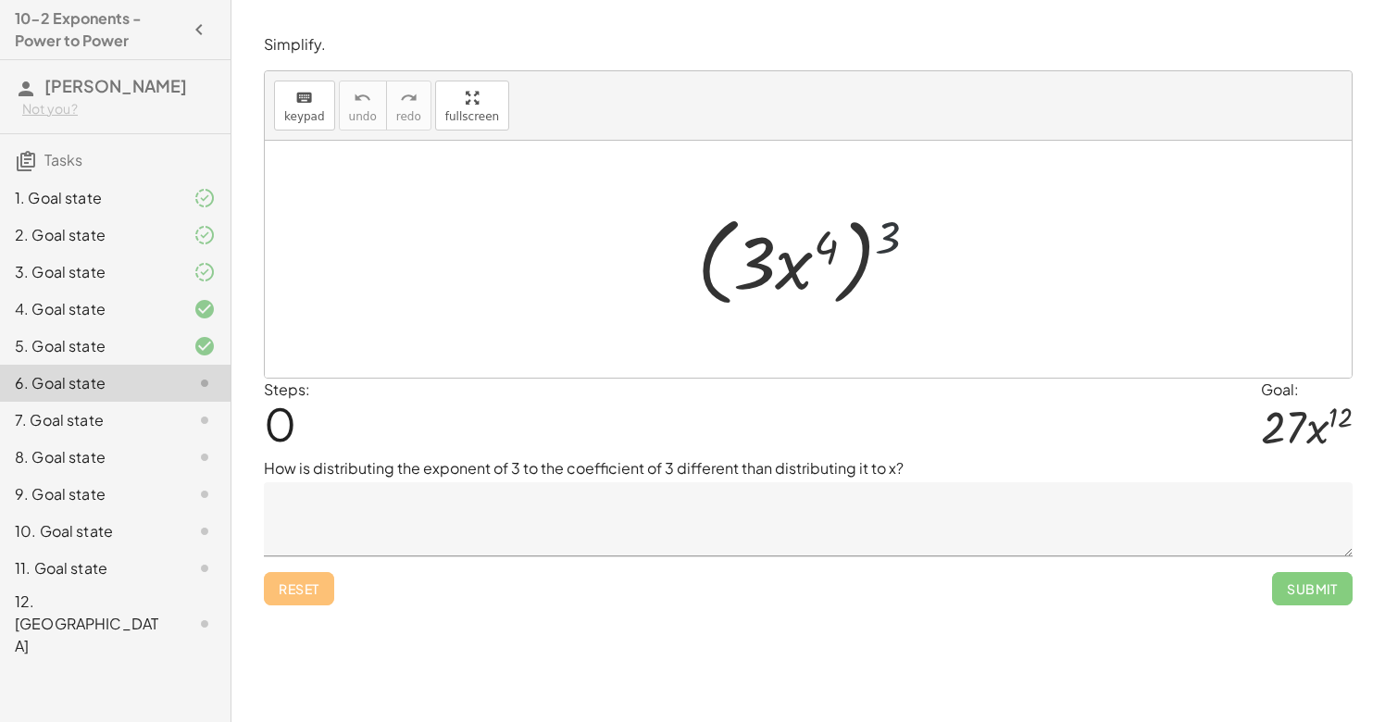
click at [907, 237] on div at bounding box center [815, 259] width 255 height 106
drag, startPoint x: 892, startPoint y: 230, endPoint x: 812, endPoint y: 243, distance: 81.7
click at [813, 243] on div at bounding box center [815, 259] width 255 height 106
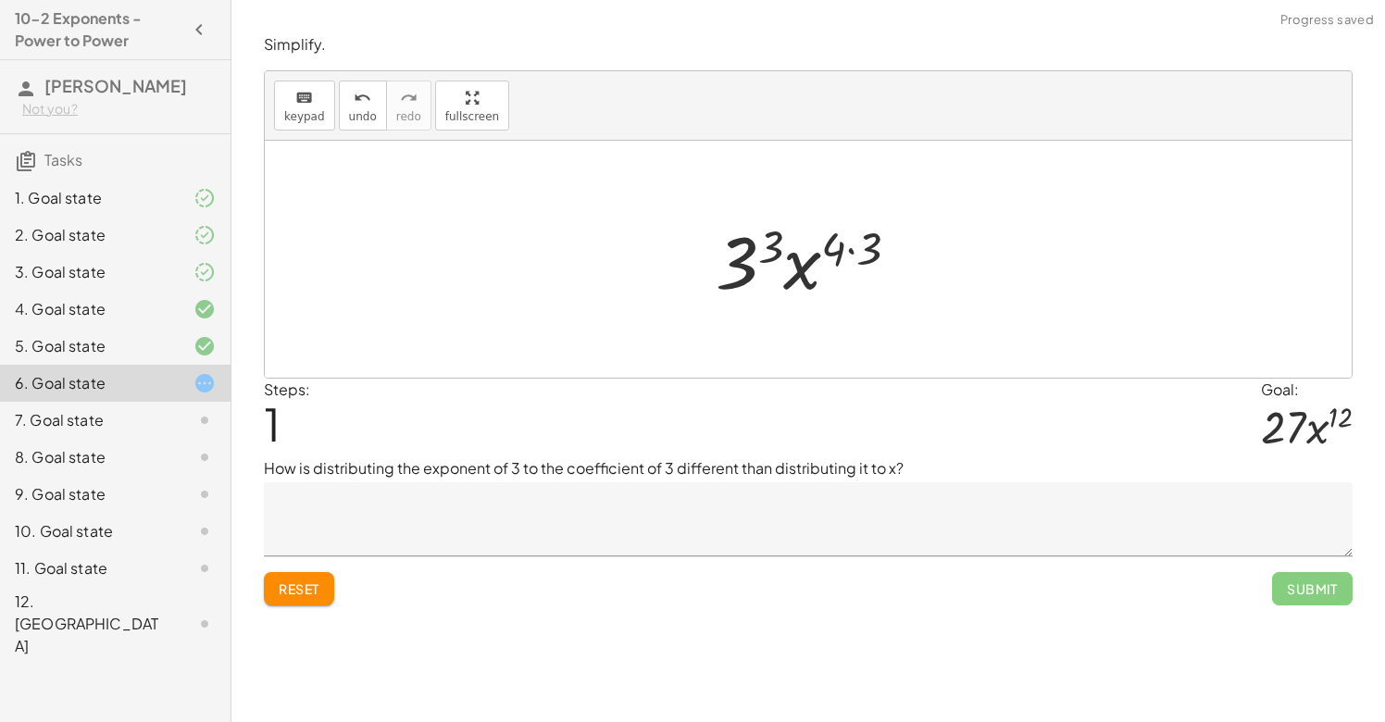
click at [855, 244] on div at bounding box center [814, 259] width 217 height 95
click at [785, 244] on div at bounding box center [815, 259] width 196 height 95
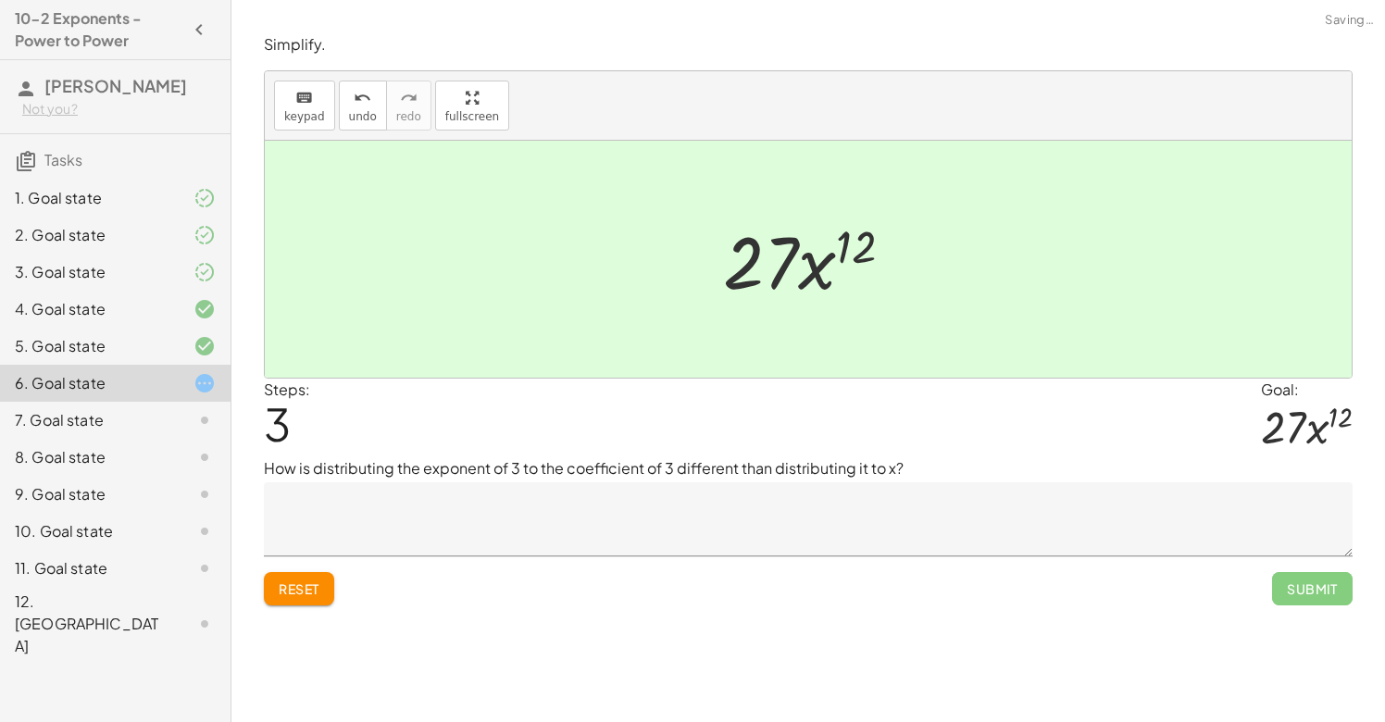
click at [710, 527] on textarea at bounding box center [808, 519] width 1089 height 74
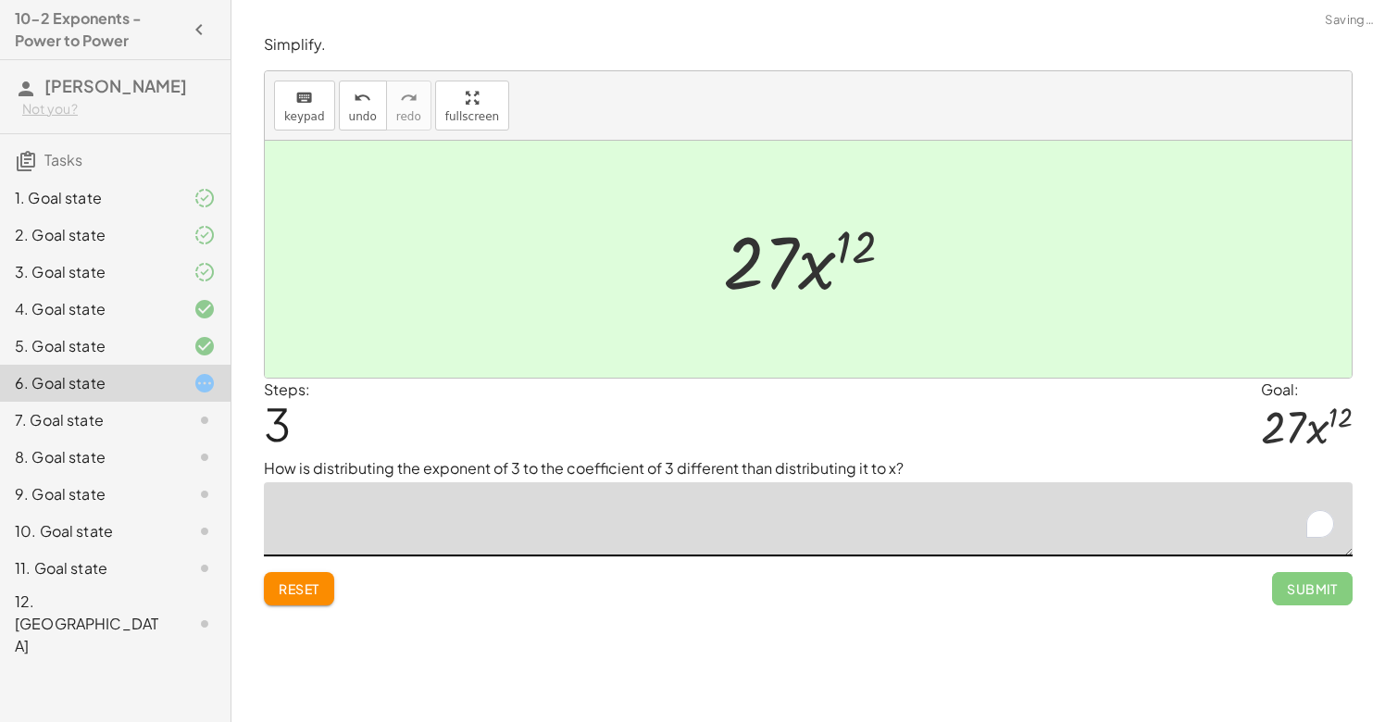
type textarea "*"
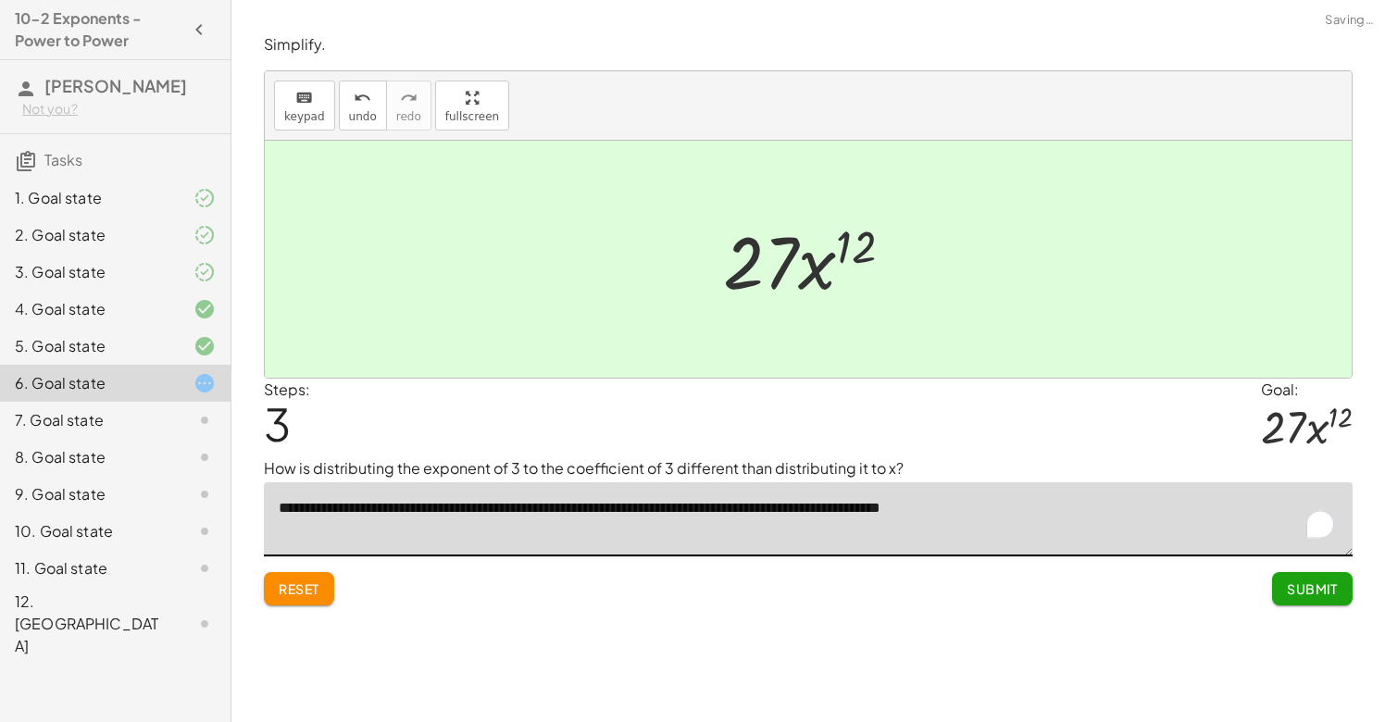
type textarea "**********"
click at [1305, 588] on span "Submit" at bounding box center [1312, 588] width 51 height 17
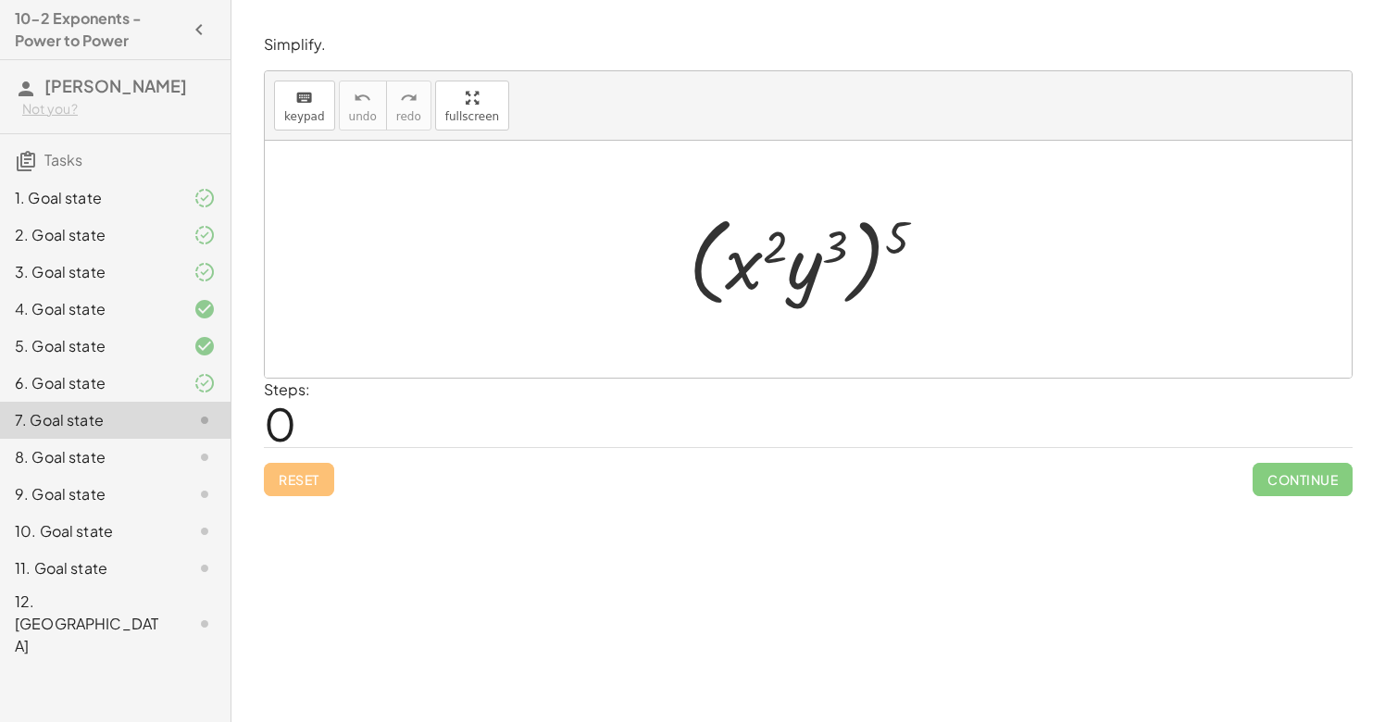
click at [892, 228] on div at bounding box center [815, 259] width 270 height 106
drag, startPoint x: 899, startPoint y: 238, endPoint x: 852, endPoint y: 237, distance: 47.2
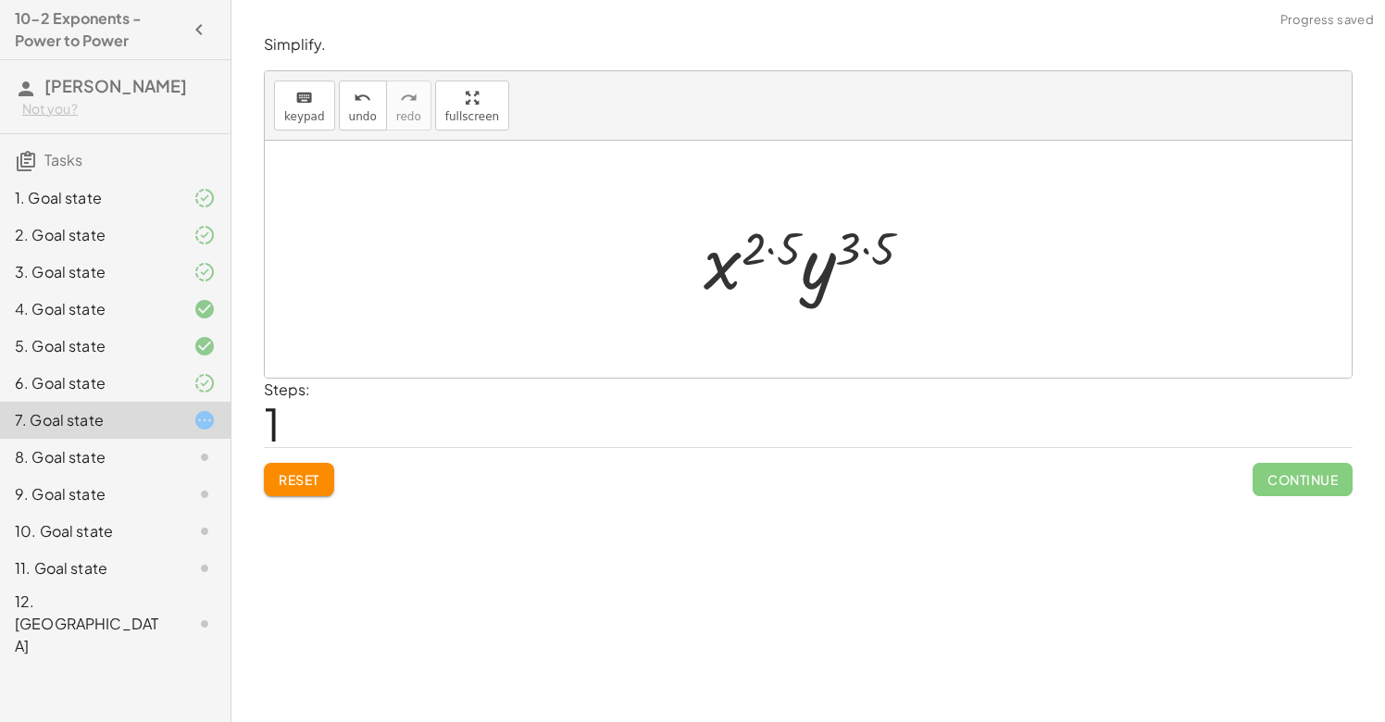
click at [768, 250] on div at bounding box center [815, 259] width 243 height 95
click at [862, 250] on div at bounding box center [815, 259] width 221 height 95
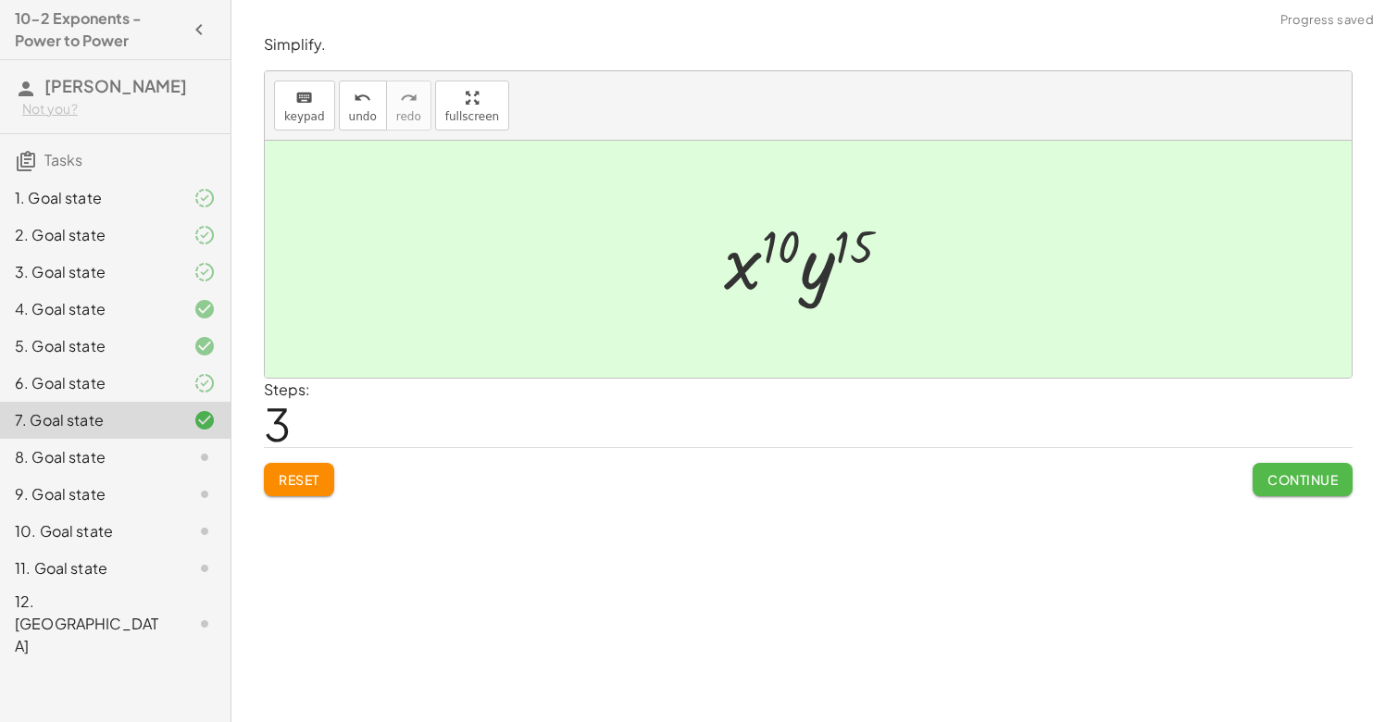
click at [1329, 481] on span "Continue" at bounding box center [1302, 479] width 70 height 17
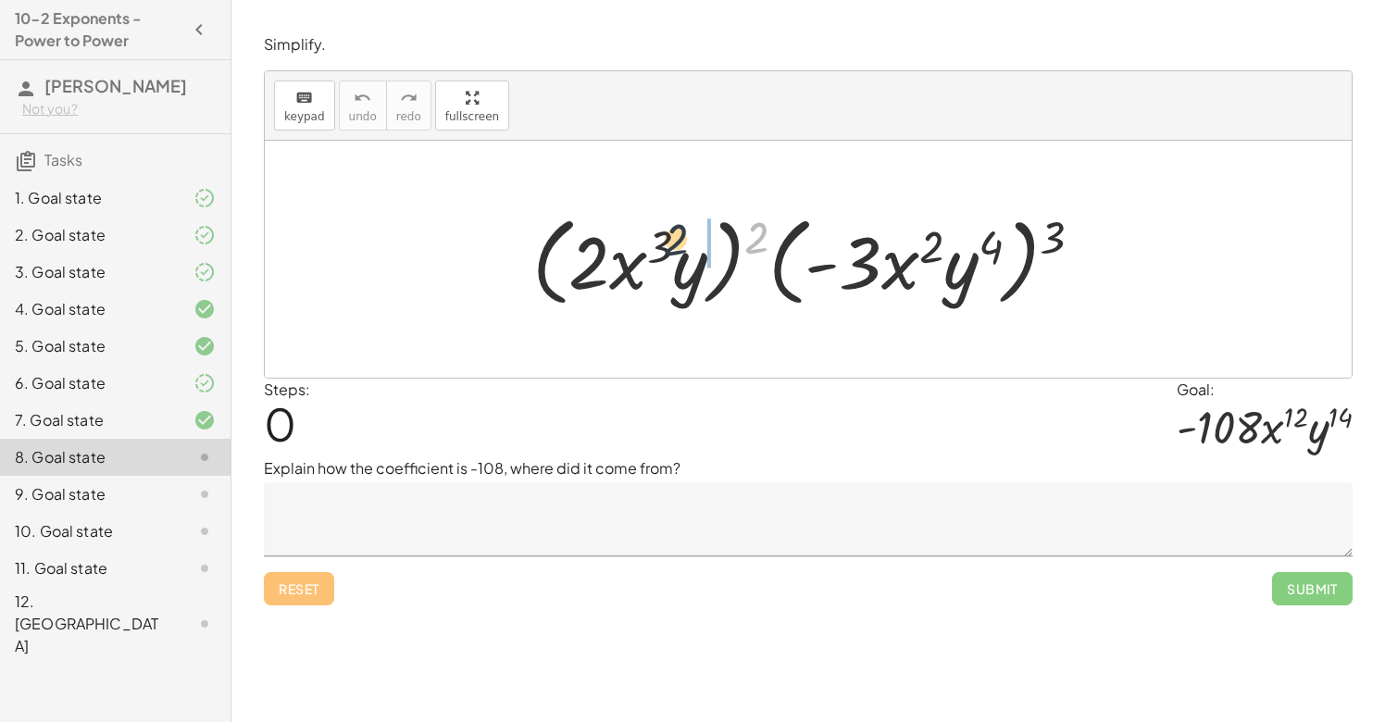
drag, startPoint x: 753, startPoint y: 232, endPoint x: 658, endPoint y: 237, distance: 94.5
click at [658, 237] on div at bounding box center [815, 259] width 584 height 106
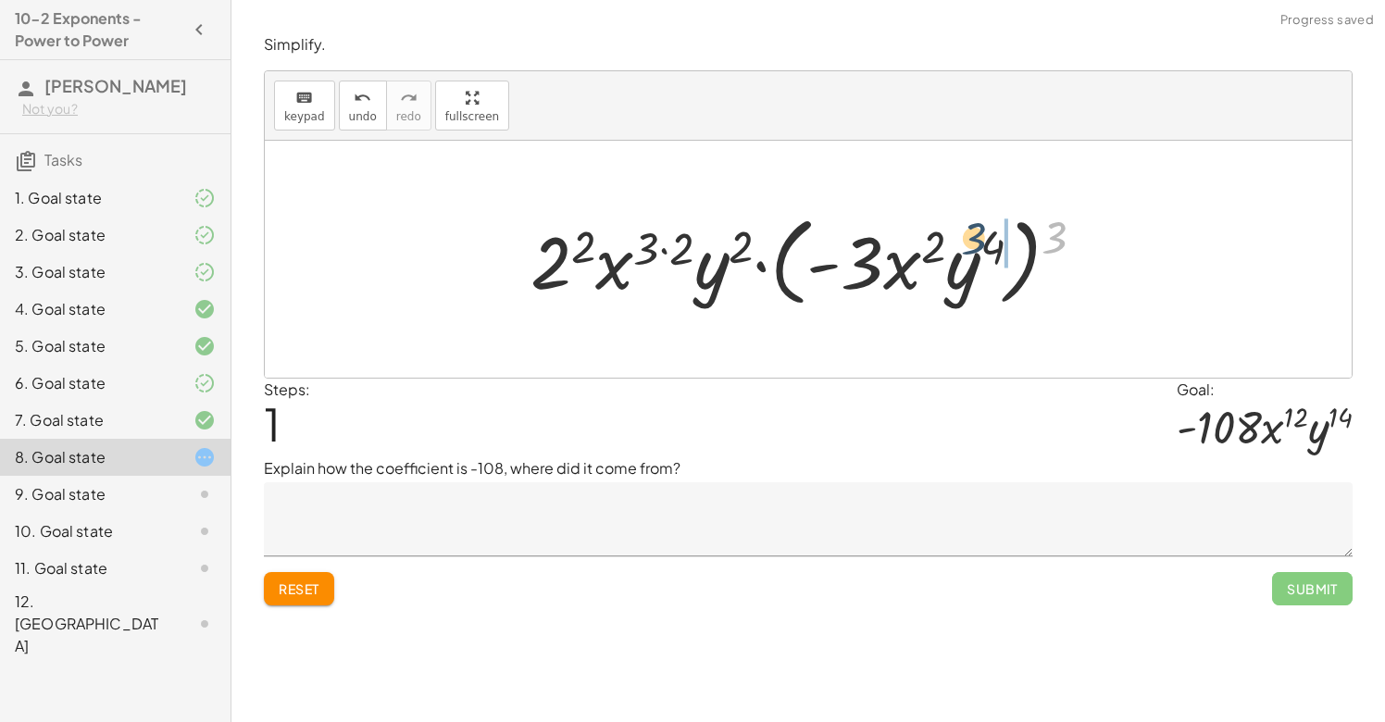
drag, startPoint x: 1067, startPoint y: 238, endPoint x: 967, endPoint y: 243, distance: 101.1
click at [967, 243] on div at bounding box center [815, 259] width 588 height 106
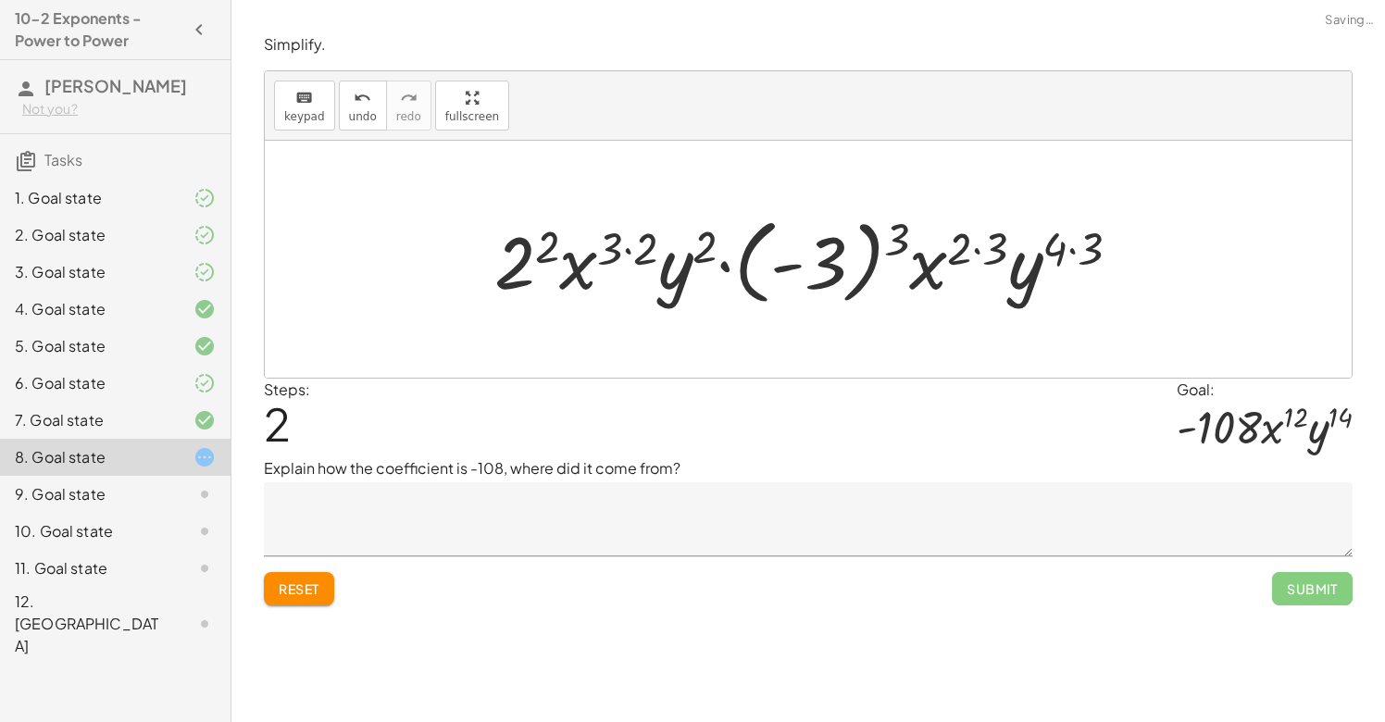
click at [628, 247] on div at bounding box center [814, 259] width 659 height 103
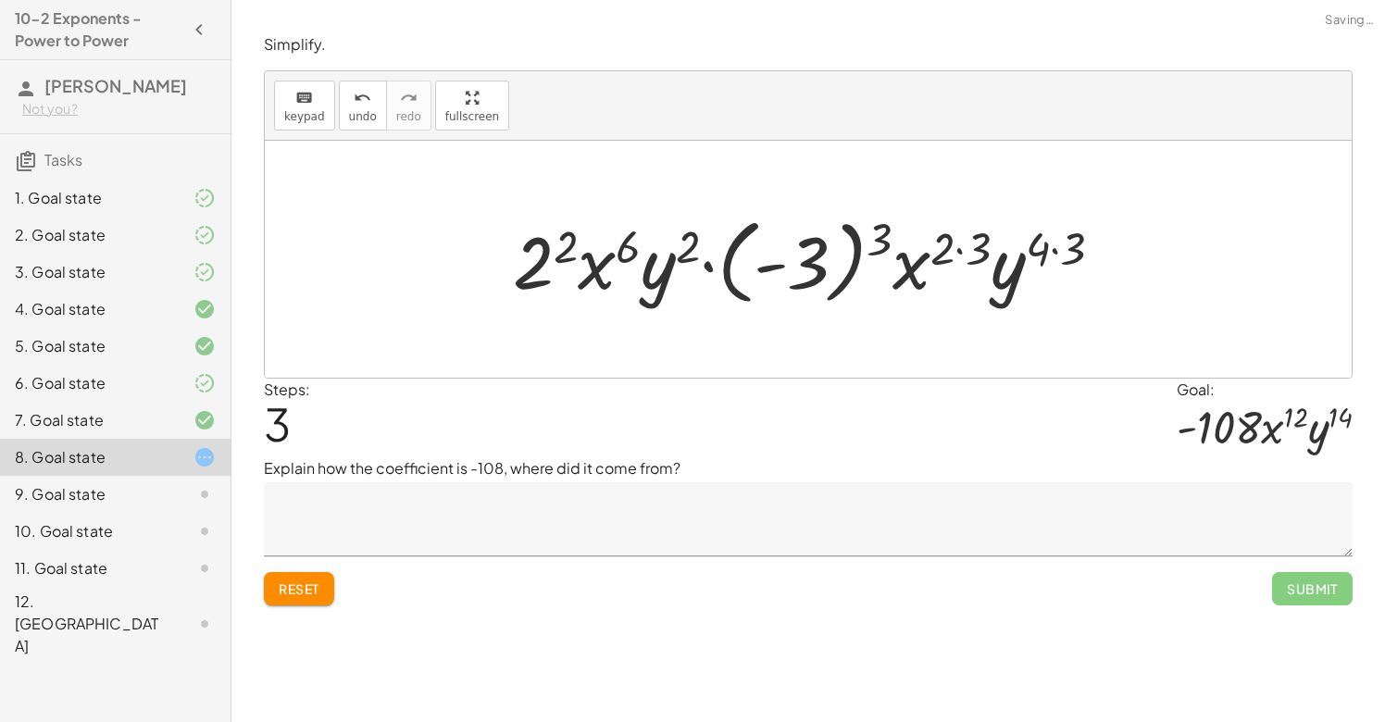
click at [811, 264] on div at bounding box center [816, 259] width 624 height 103
drag, startPoint x: 872, startPoint y: 243, endPoint x: 813, endPoint y: 244, distance: 59.3
click at [813, 244] on div at bounding box center [816, 259] width 624 height 103
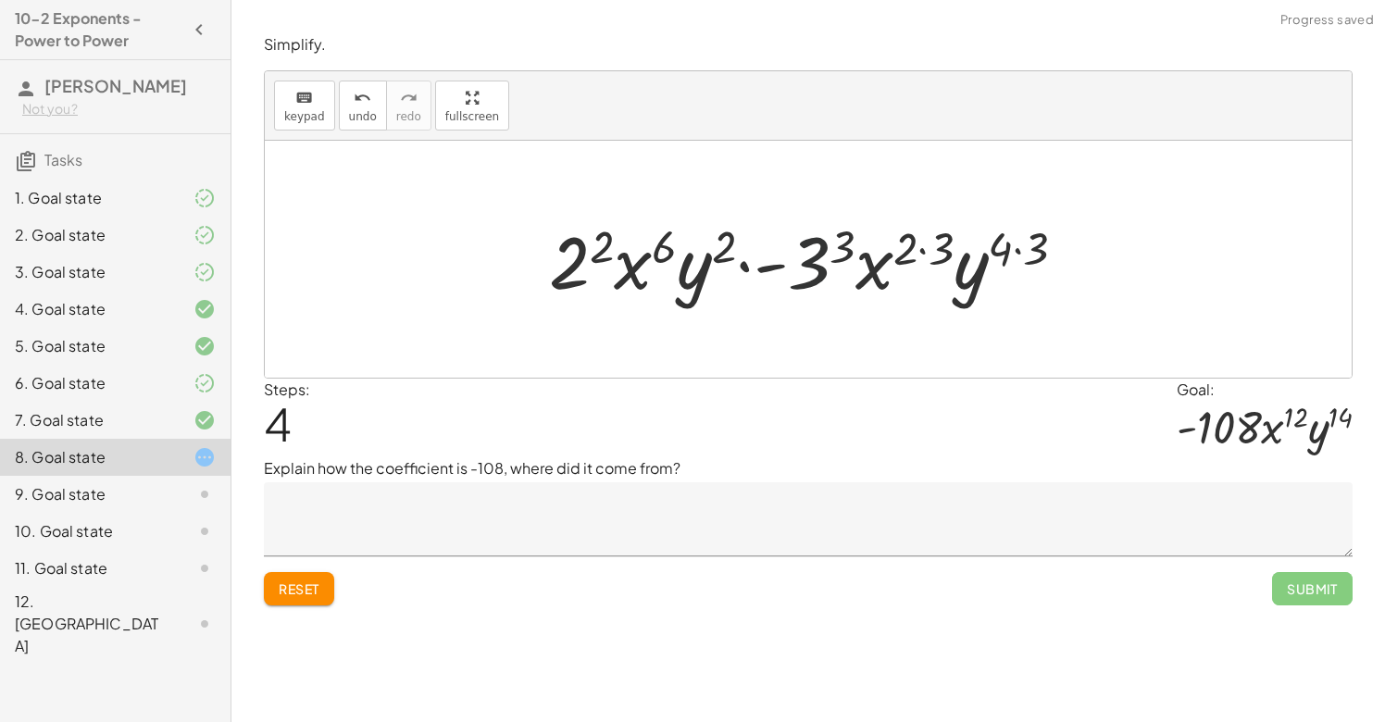
click at [800, 262] on div at bounding box center [815, 259] width 551 height 95
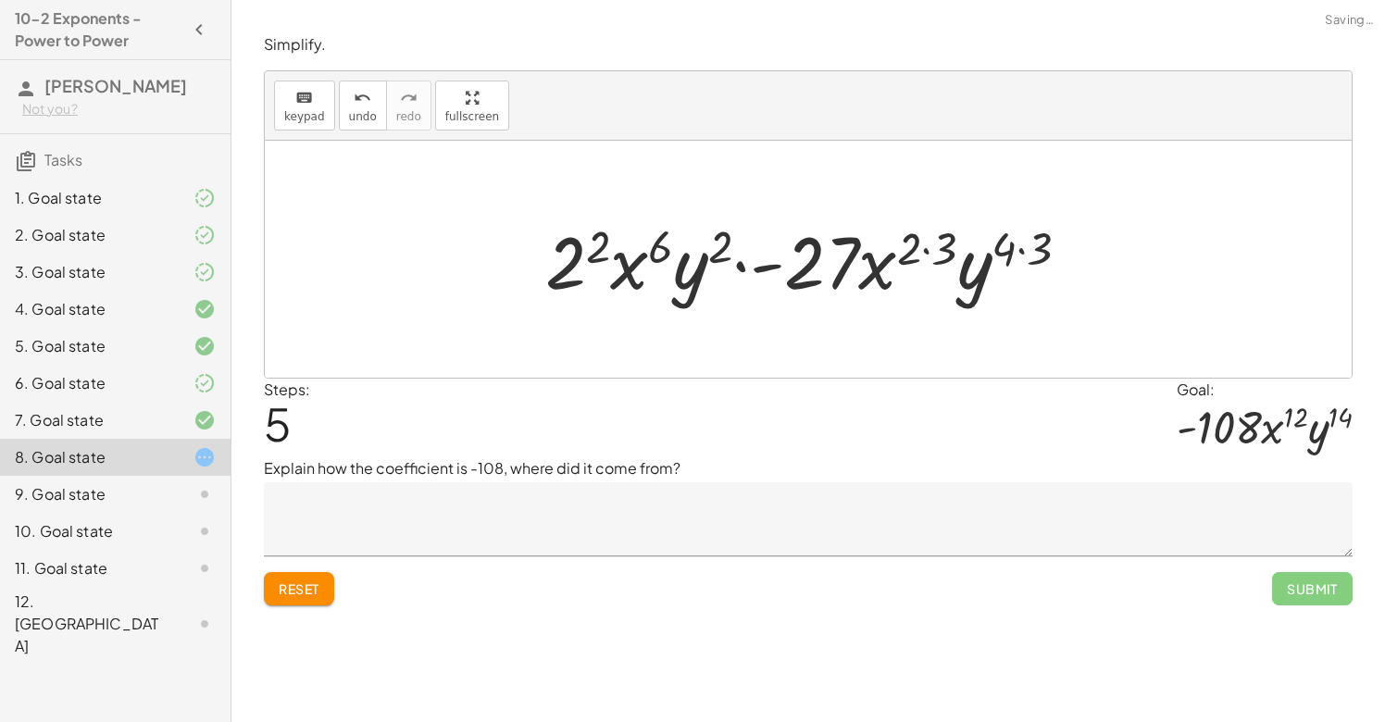
click at [928, 255] on div at bounding box center [814, 259] width 557 height 95
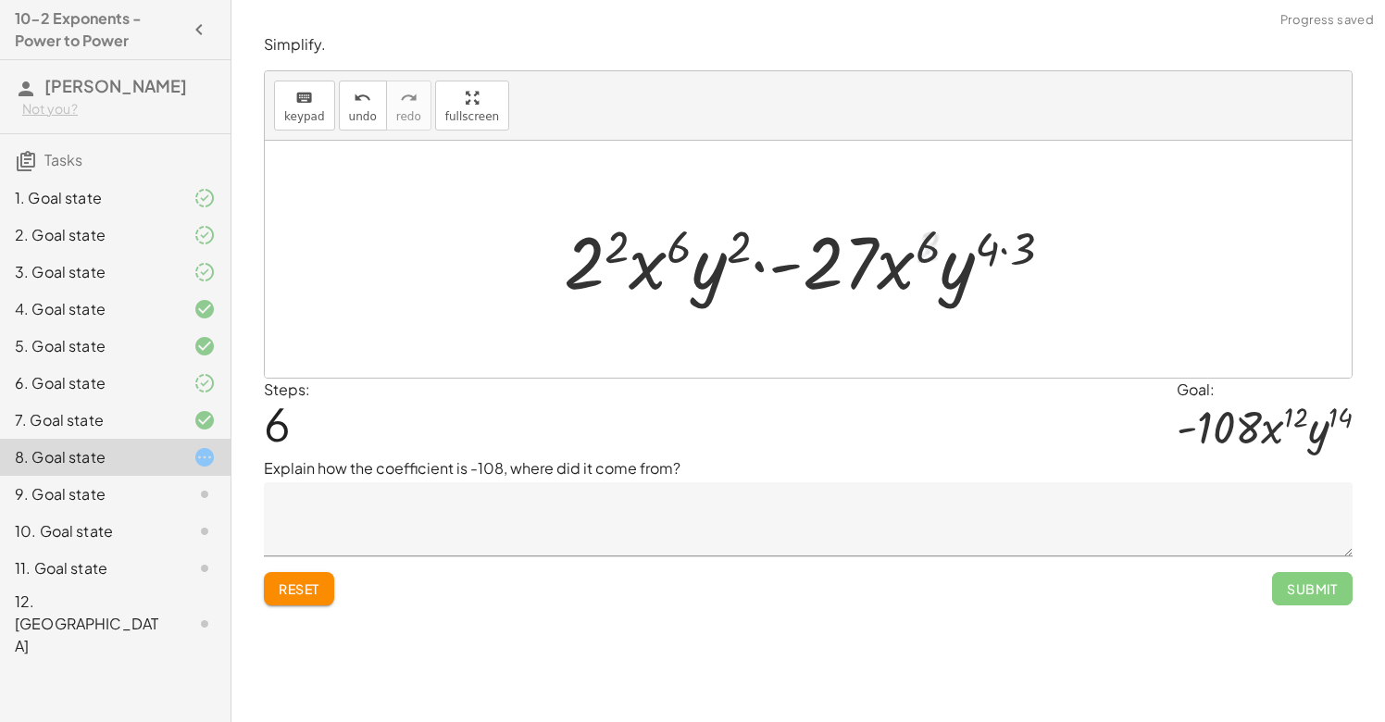
click at [1009, 251] on div at bounding box center [816, 259] width 522 height 95
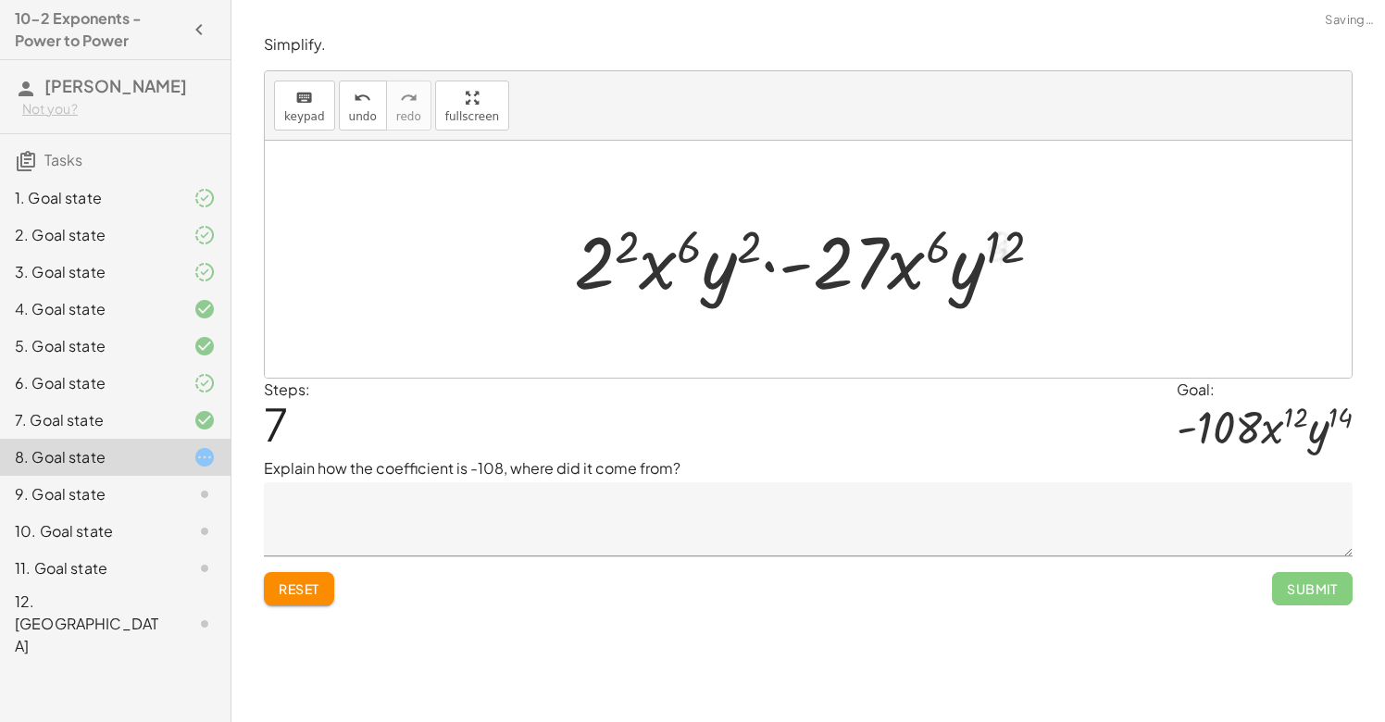
click at [784, 270] on div at bounding box center [816, 259] width 502 height 95
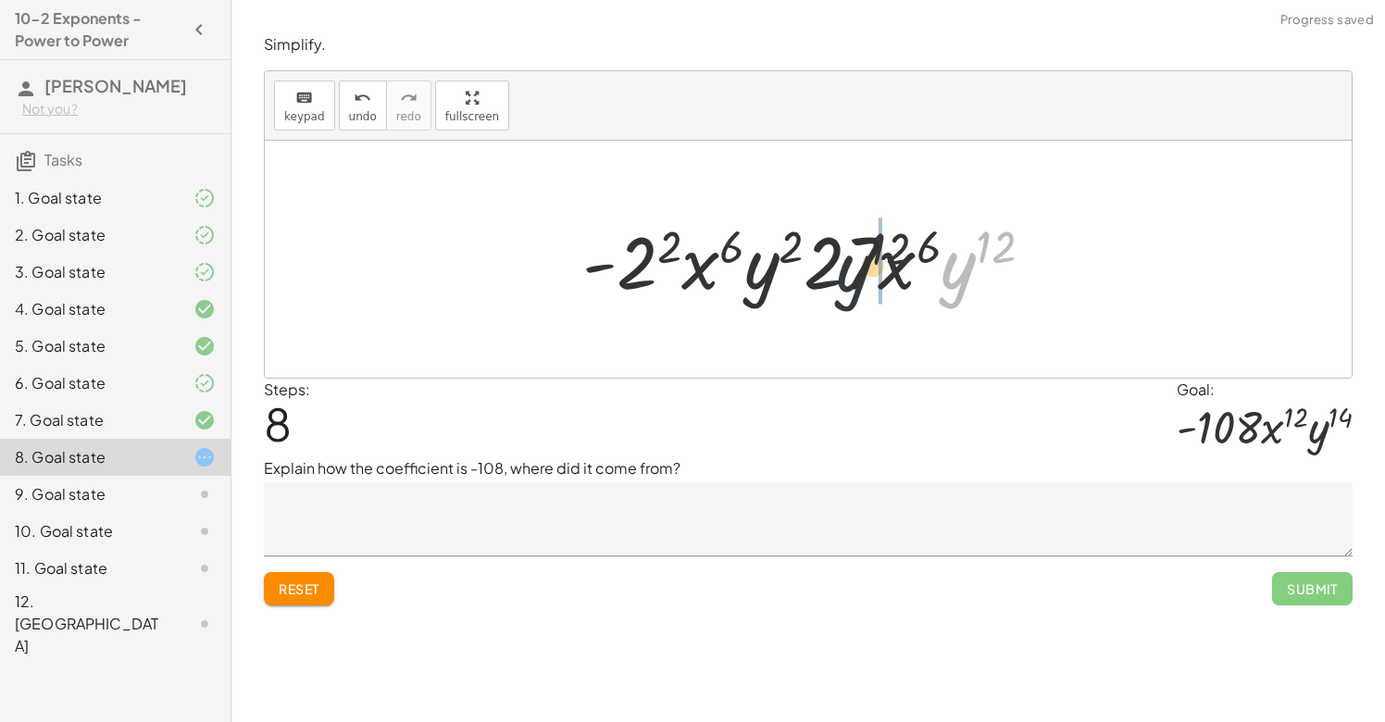
drag, startPoint x: 970, startPoint y: 284, endPoint x: 771, endPoint y: 283, distance: 199.1
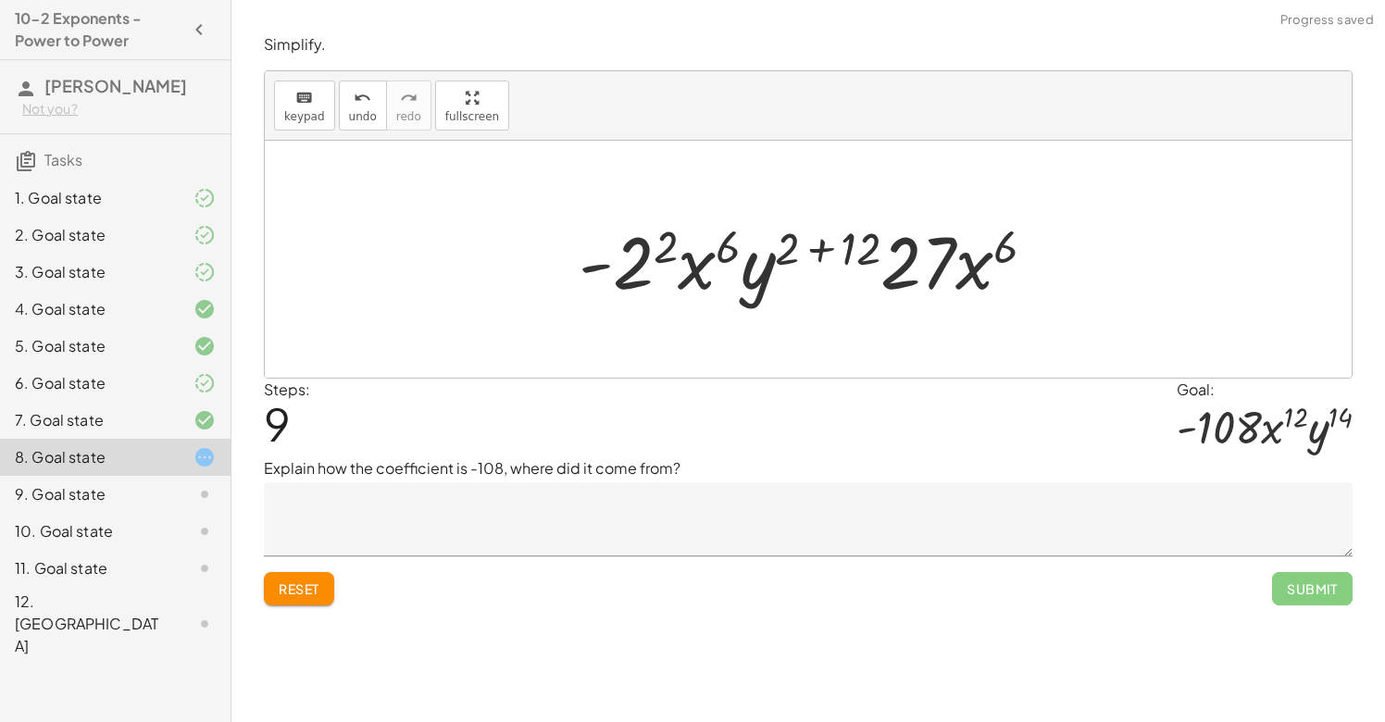
click at [824, 245] on div at bounding box center [814, 259] width 491 height 95
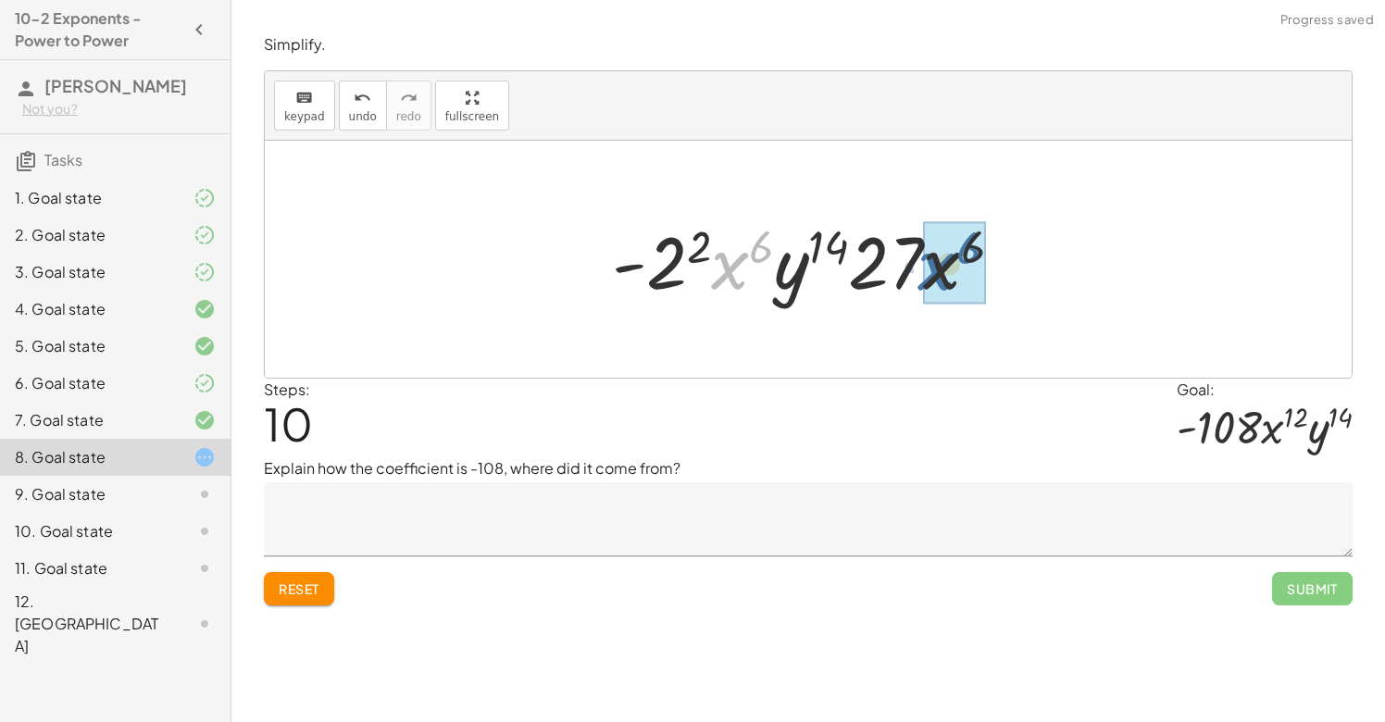
drag, startPoint x: 736, startPoint y: 263, endPoint x: 944, endPoint y: 264, distance: 208.3
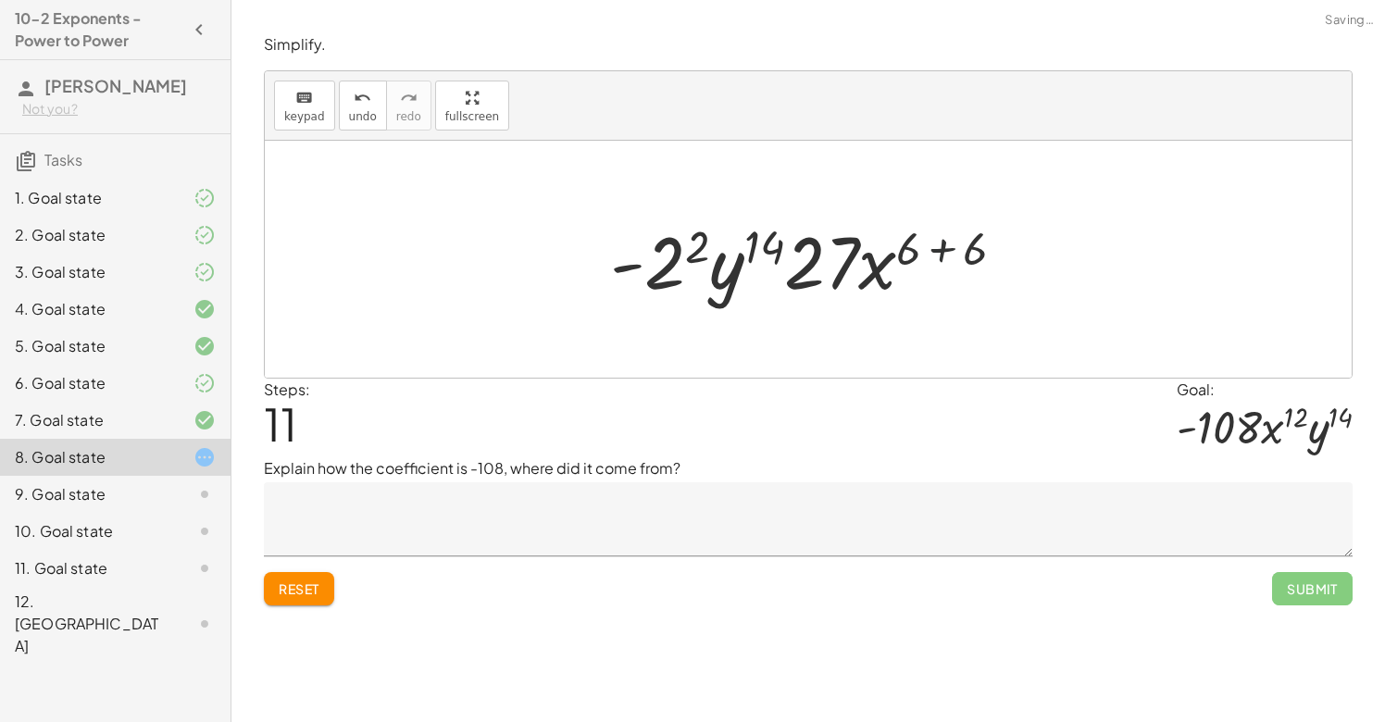
click at [938, 248] on div at bounding box center [815, 259] width 429 height 95
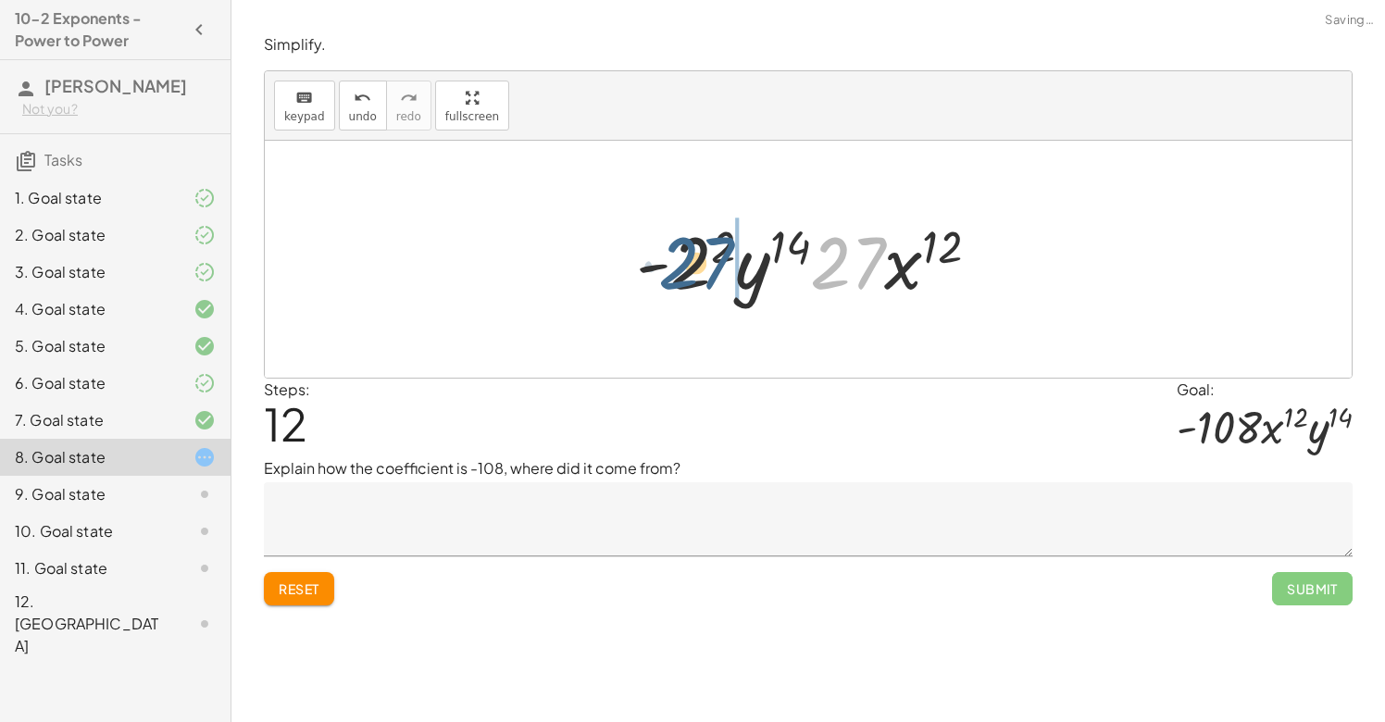
drag, startPoint x: 865, startPoint y: 260, endPoint x: 709, endPoint y: 260, distance: 155.5
click at [709, 260] on div at bounding box center [815, 259] width 377 height 95
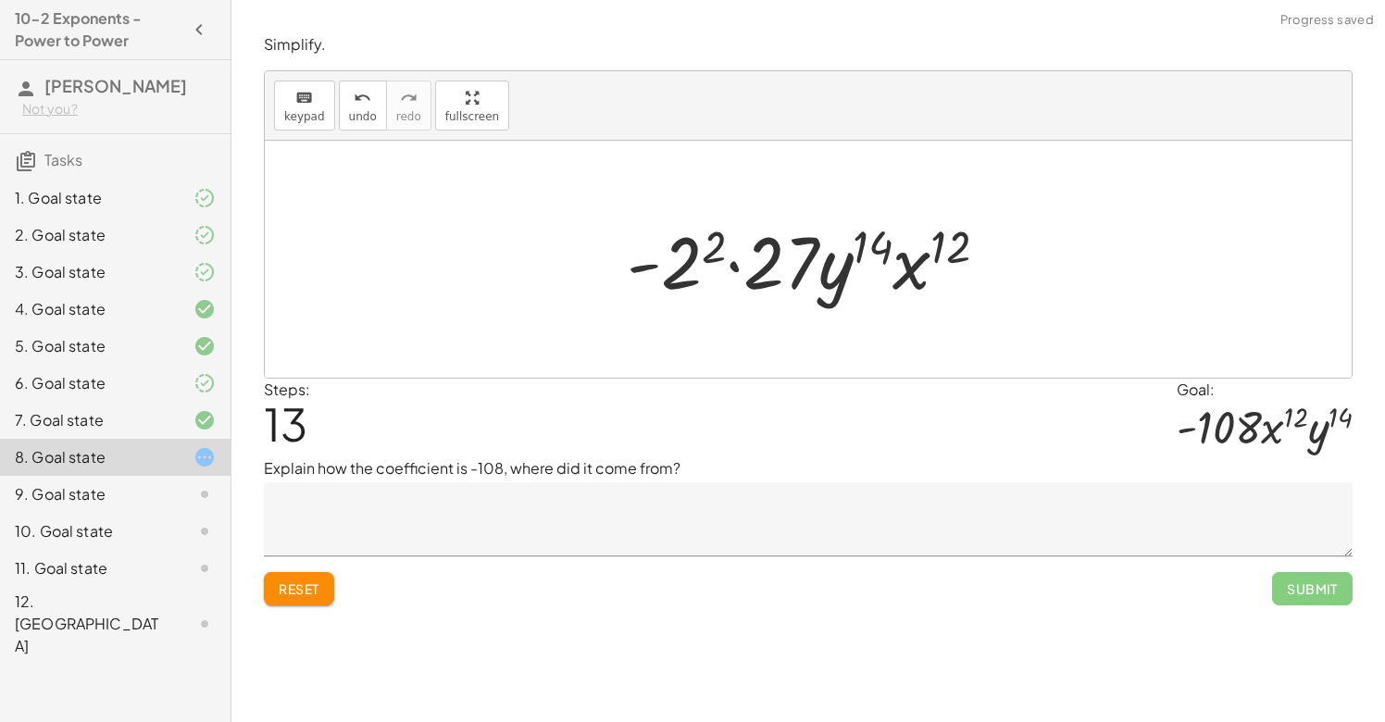
click at [701, 251] on div at bounding box center [815, 259] width 394 height 95
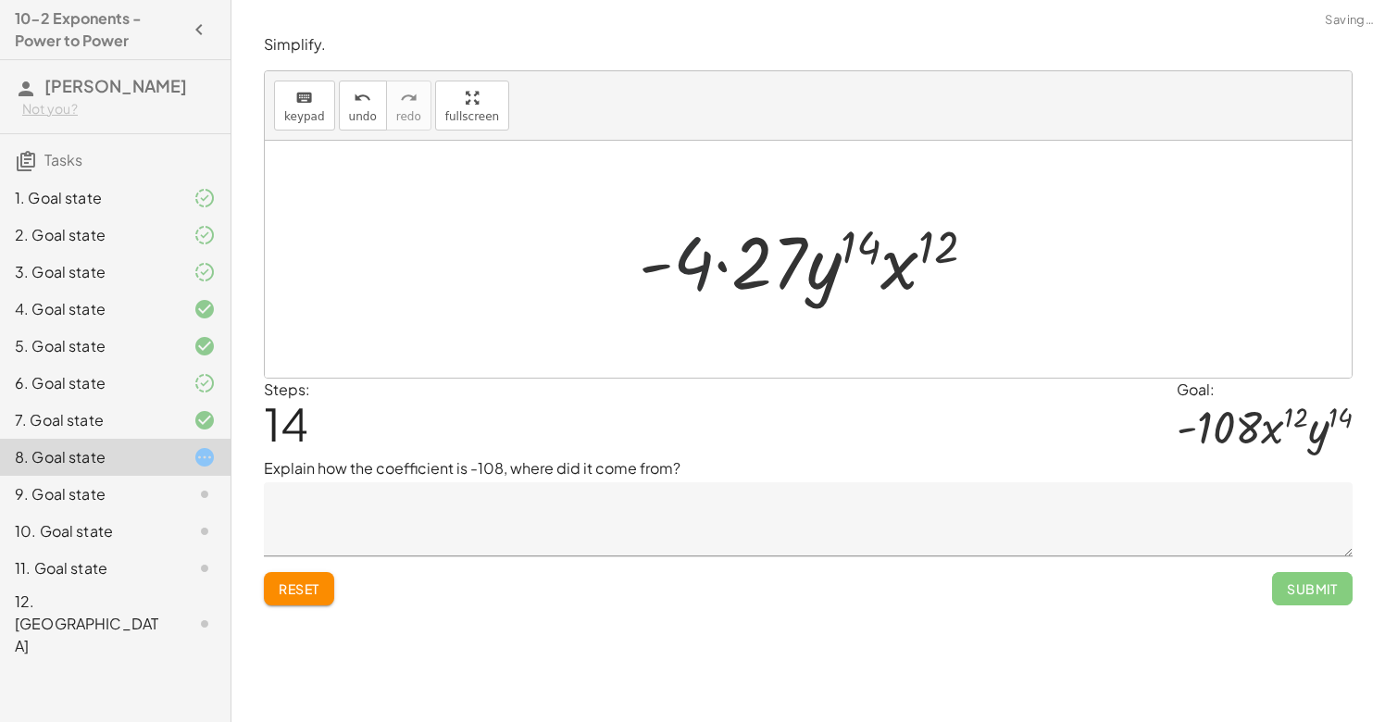
click at [685, 265] on div at bounding box center [815, 259] width 370 height 95
click at [719, 266] on div at bounding box center [815, 259] width 370 height 95
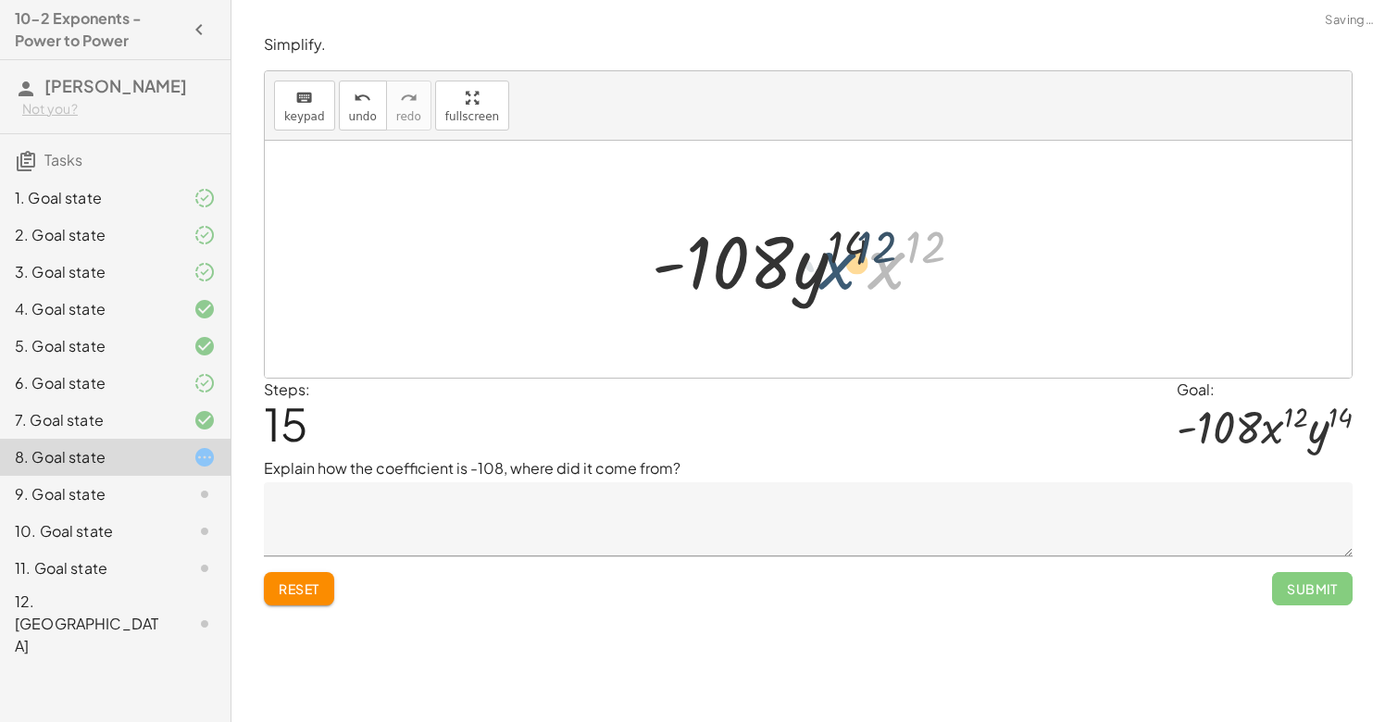
drag, startPoint x: 897, startPoint y: 269, endPoint x: 807, endPoint y: 268, distance: 89.8
click at [807, 269] on div at bounding box center [815, 259] width 344 height 95
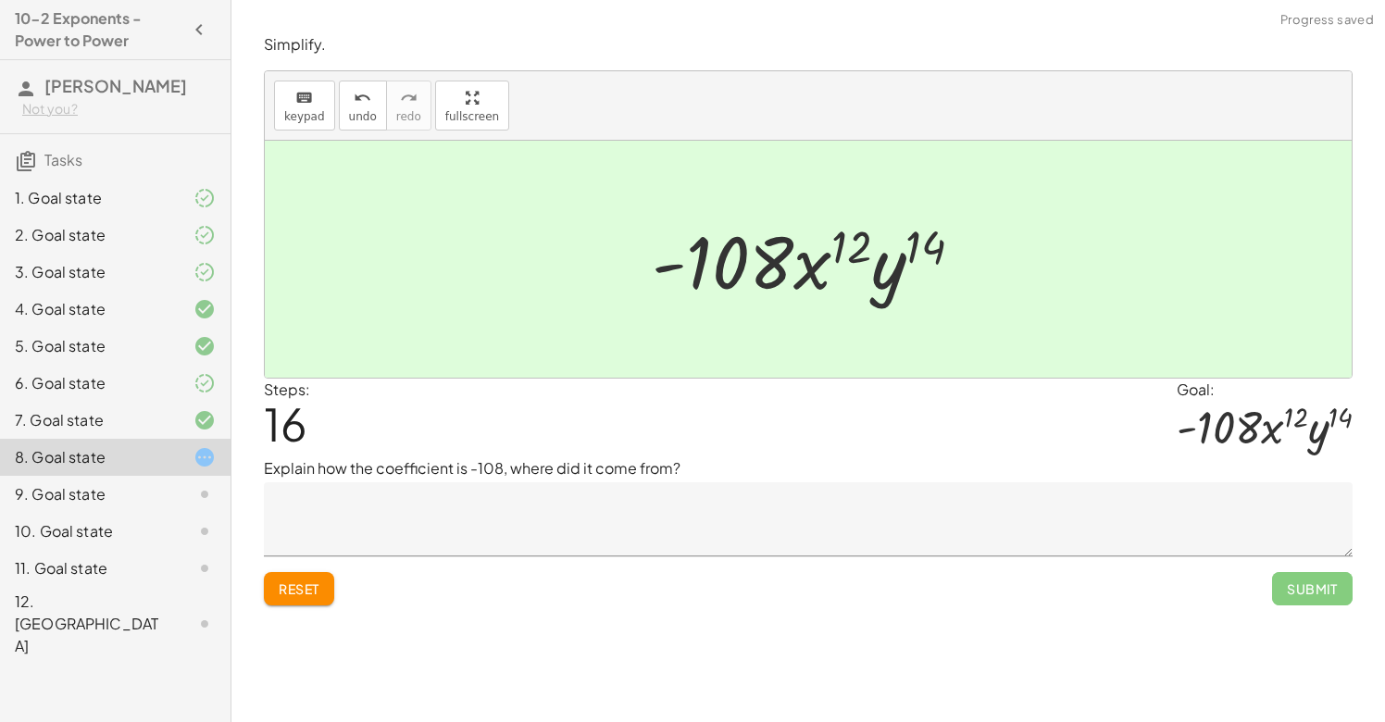
click at [591, 501] on textarea at bounding box center [808, 519] width 1089 height 74
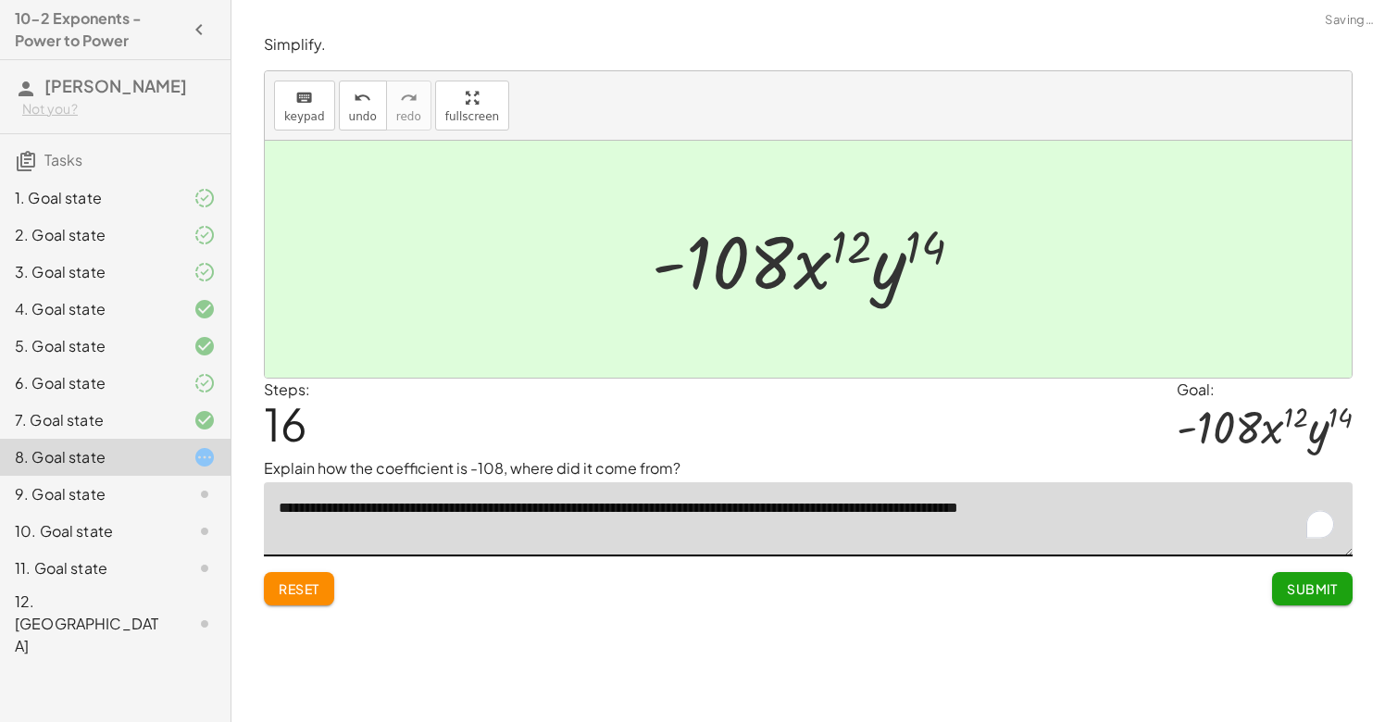
click at [1242, 513] on textarea "**********" at bounding box center [808, 519] width 1089 height 74
type textarea "**********"
click at [1314, 584] on span "Submit" at bounding box center [1312, 588] width 51 height 17
